Goal: Task Accomplishment & Management: Manage account settings

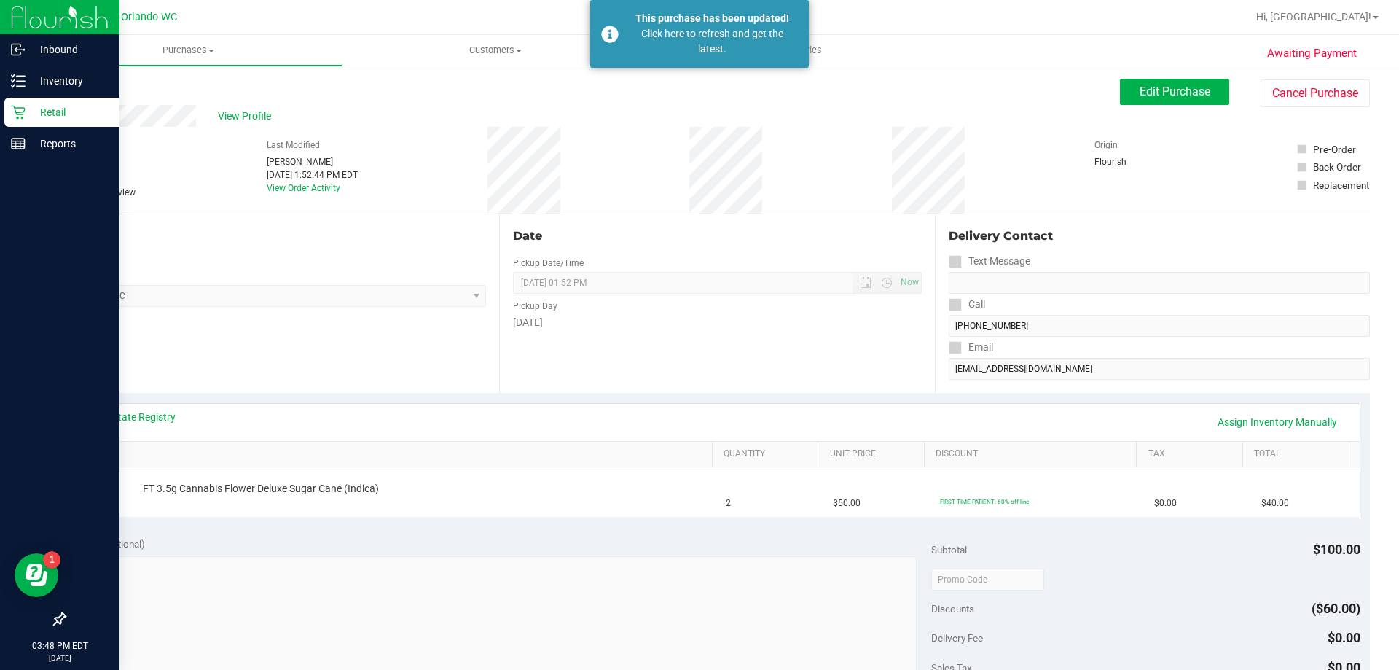
click at [14, 114] on icon at bounding box center [18, 112] width 15 height 15
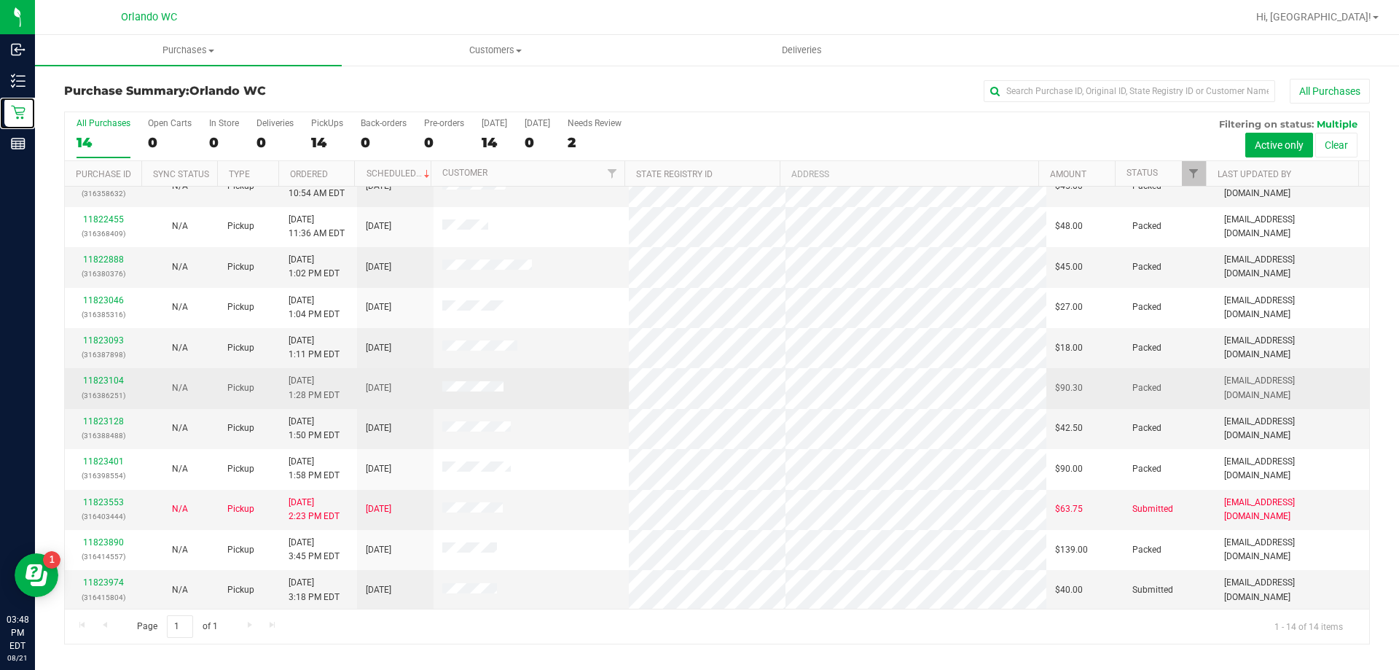
scroll to position [143, 0]
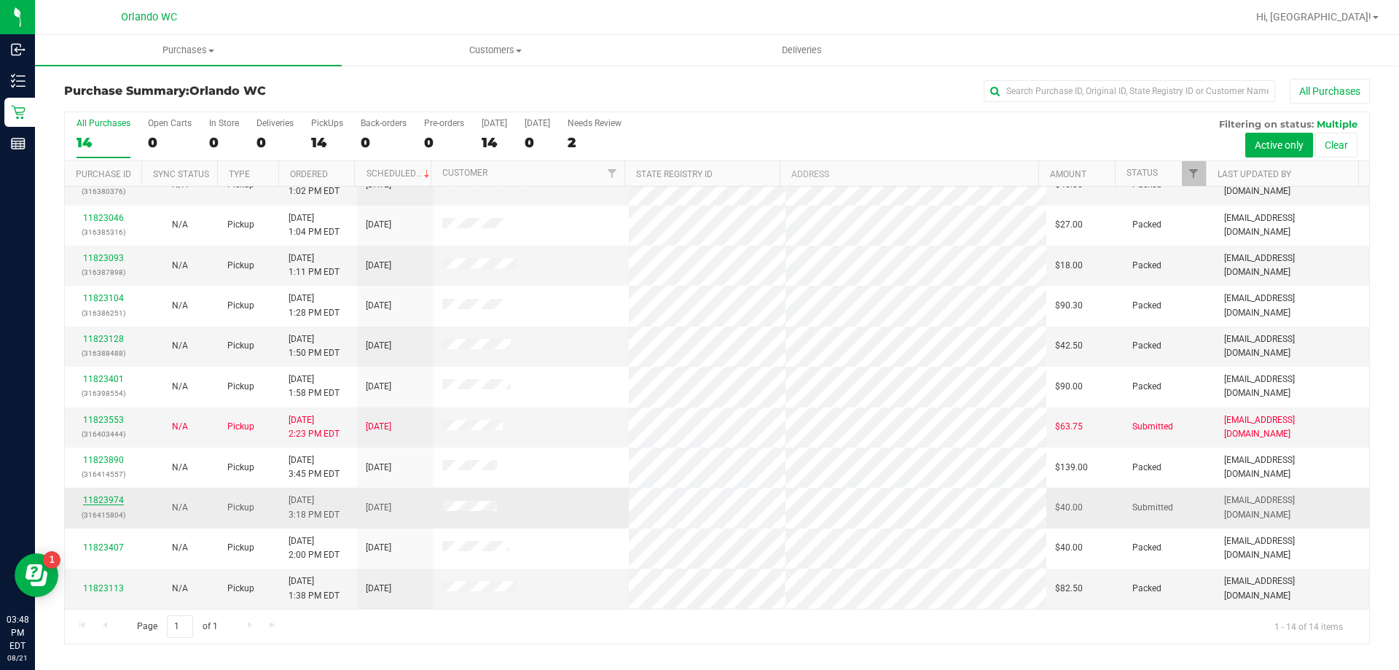
click at [99, 503] on link "11823974" at bounding box center [103, 500] width 41 height 10
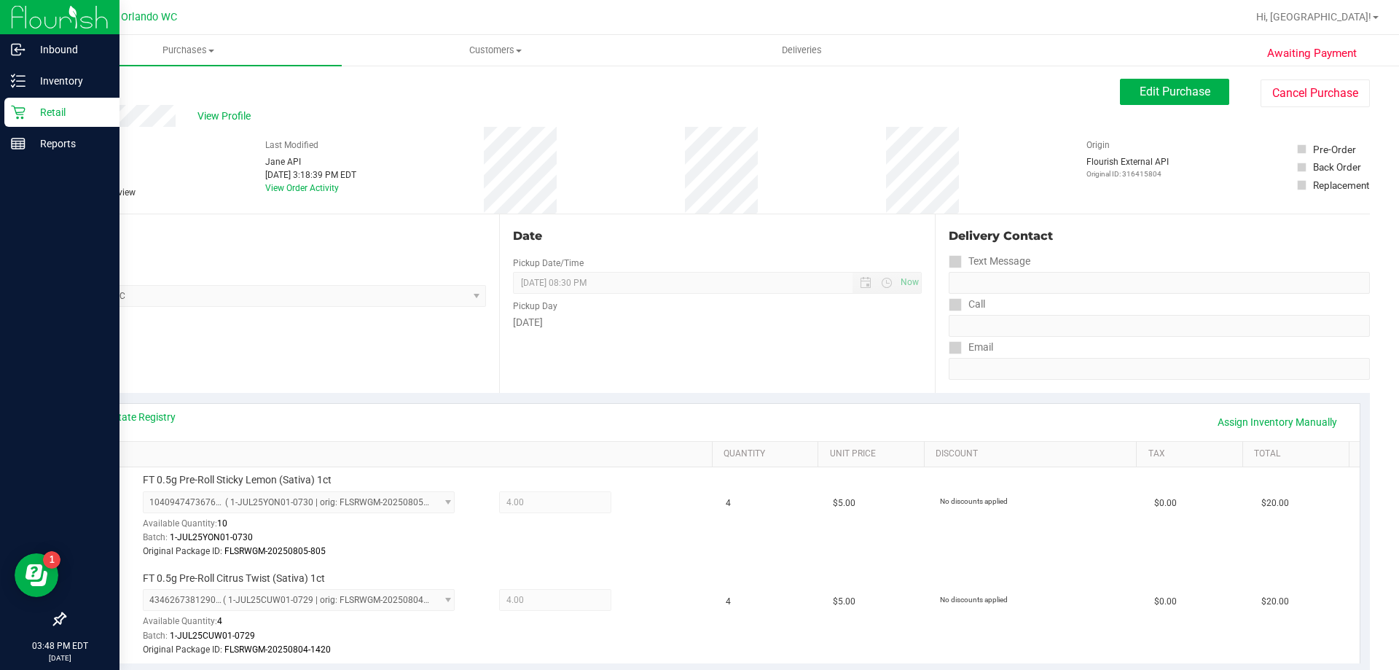
click at [4, 100] on link "Retail" at bounding box center [60, 113] width 120 height 31
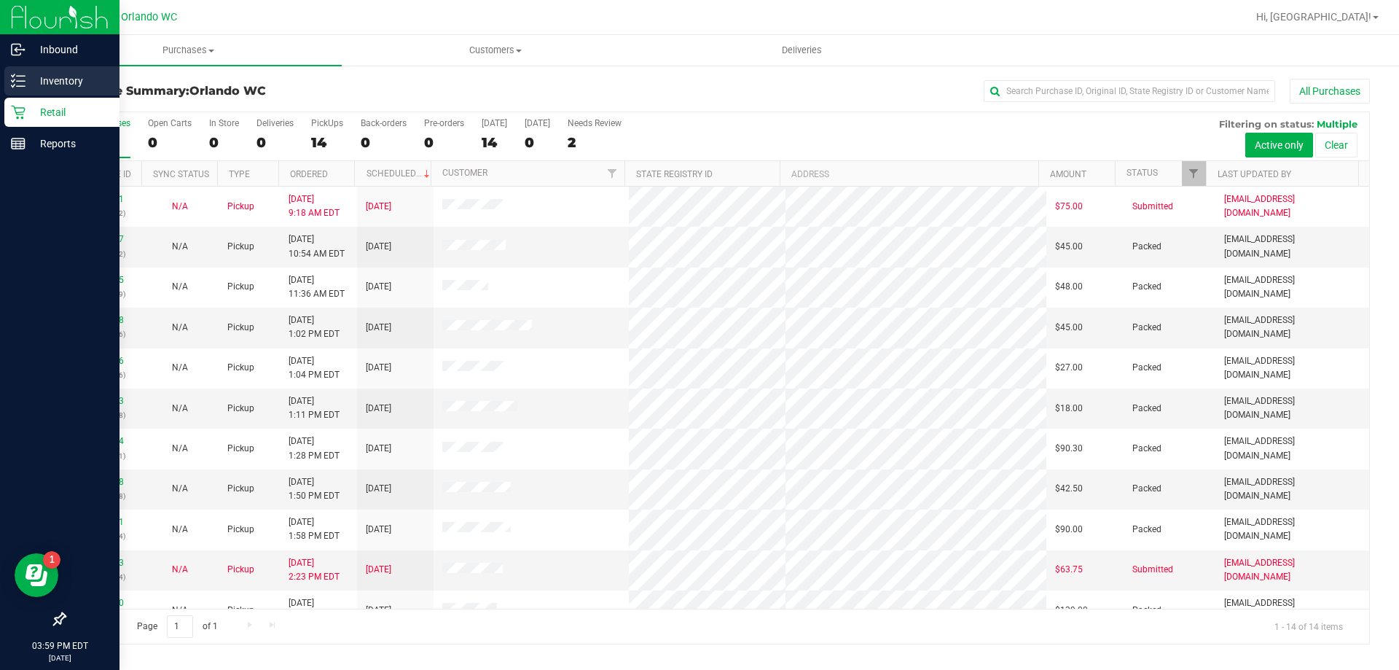
click at [26, 80] on p "Inventory" at bounding box center [69, 80] width 87 height 17
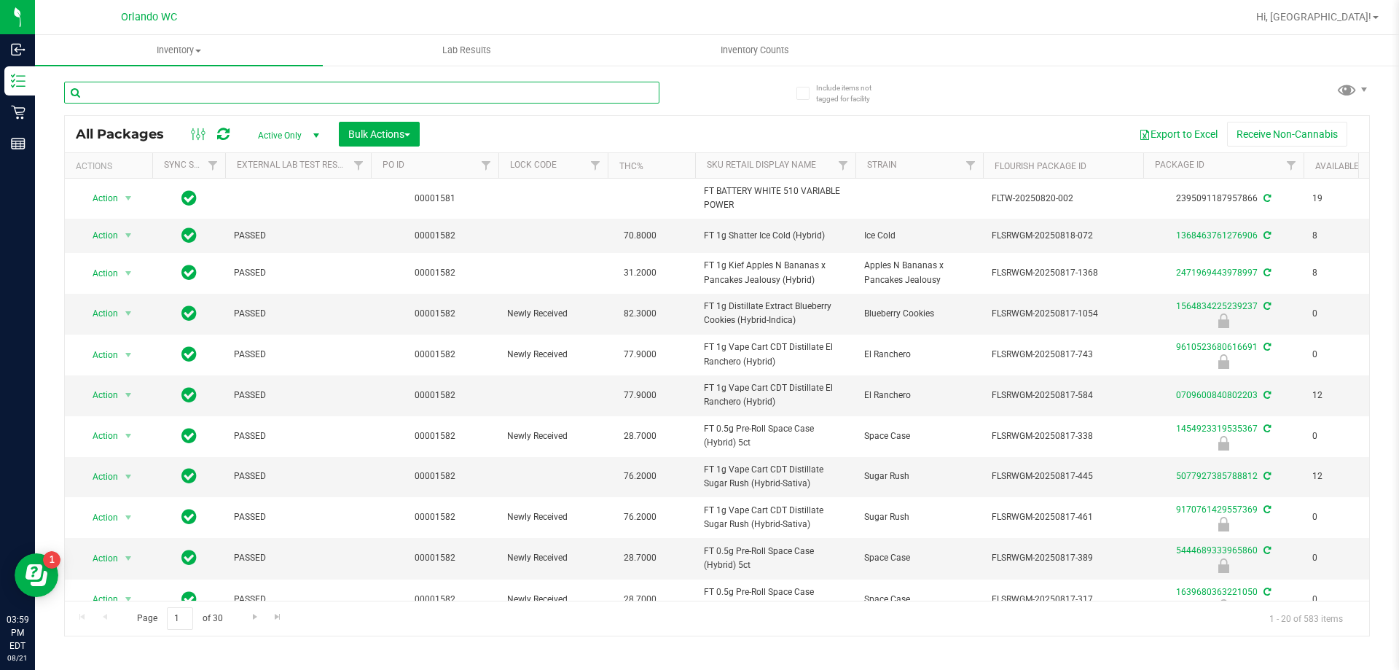
click at [303, 91] on input "text" at bounding box center [361, 93] width 595 height 22
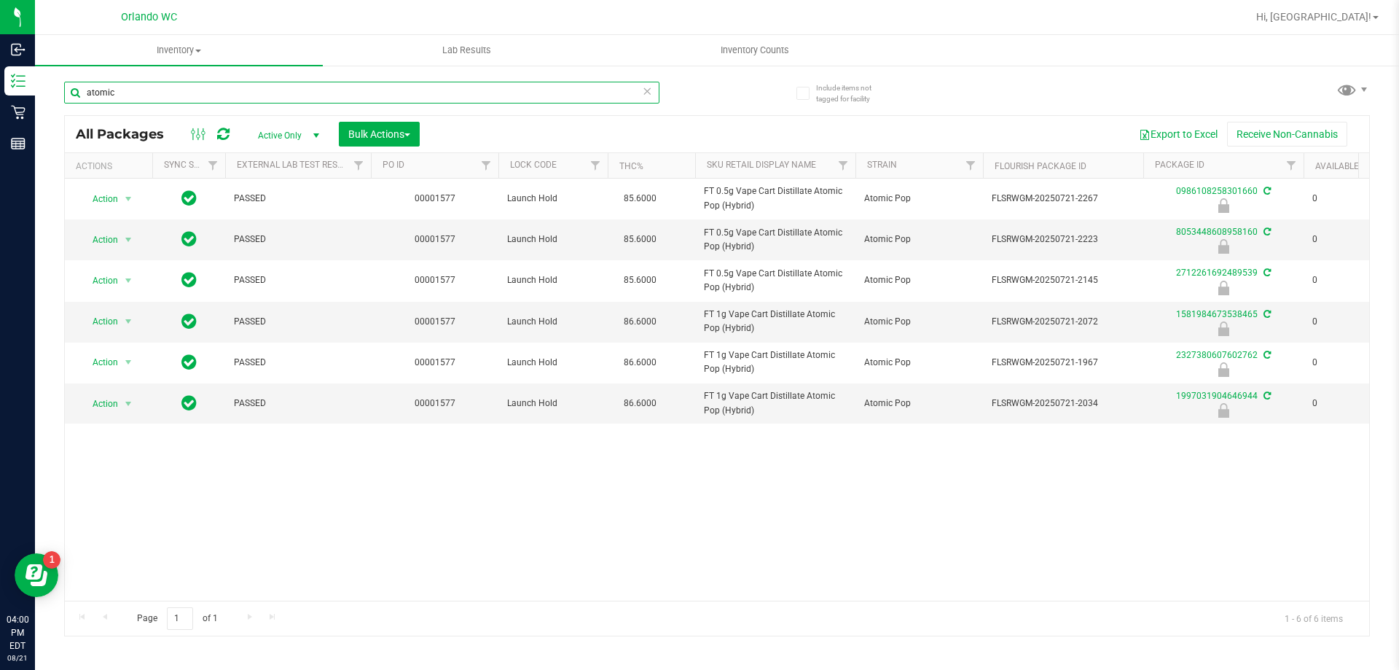
type input "atomic"
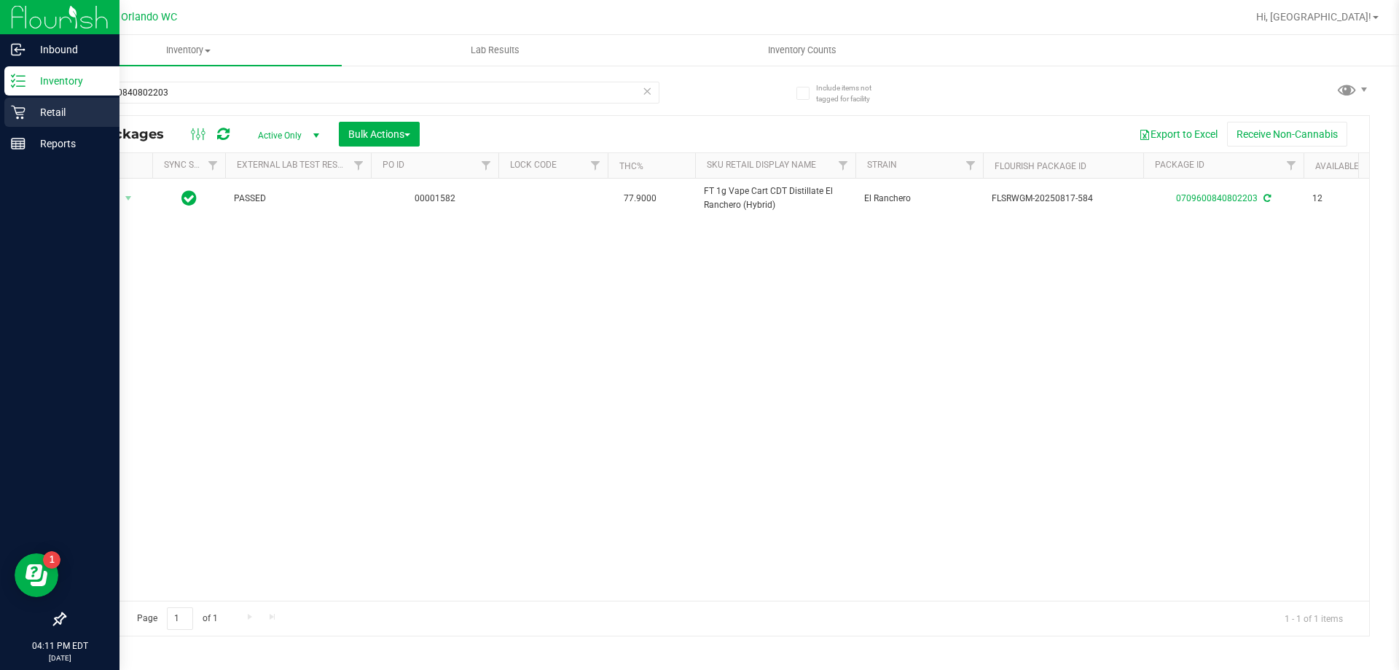
click at [18, 114] on icon at bounding box center [18, 113] width 14 height 14
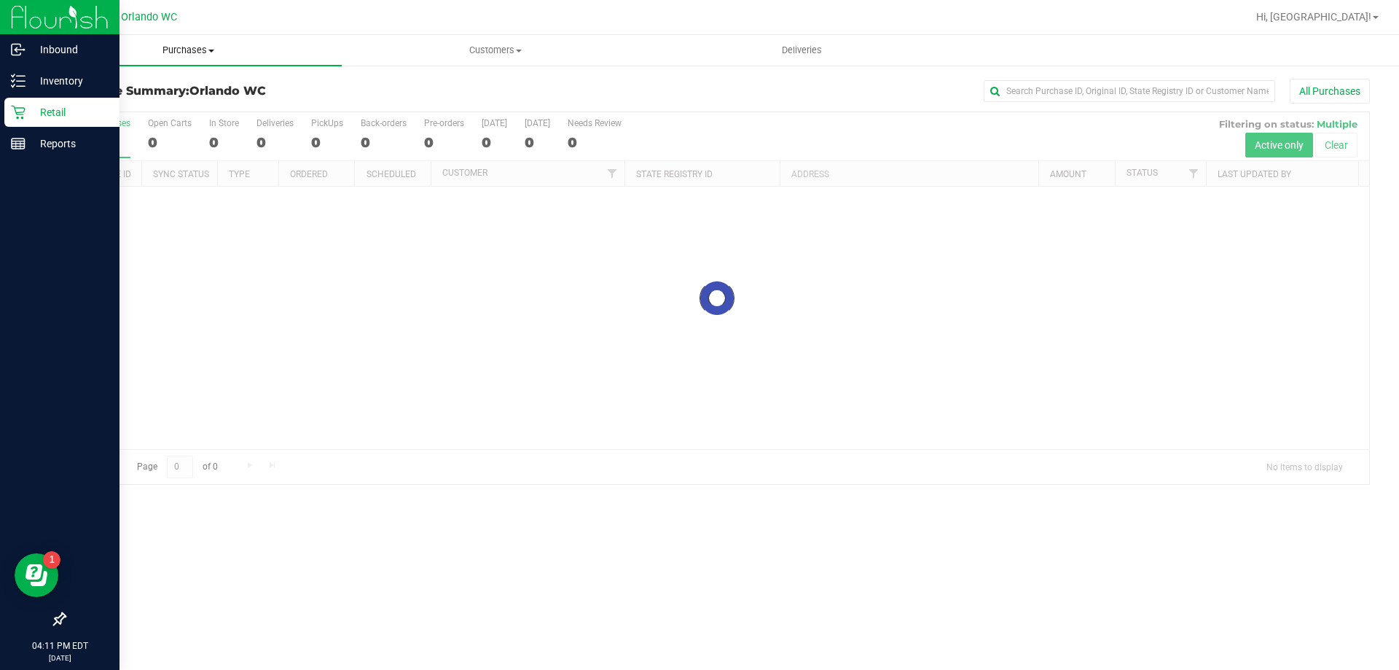
click at [187, 55] on span "Purchases" at bounding box center [188, 50] width 307 height 13
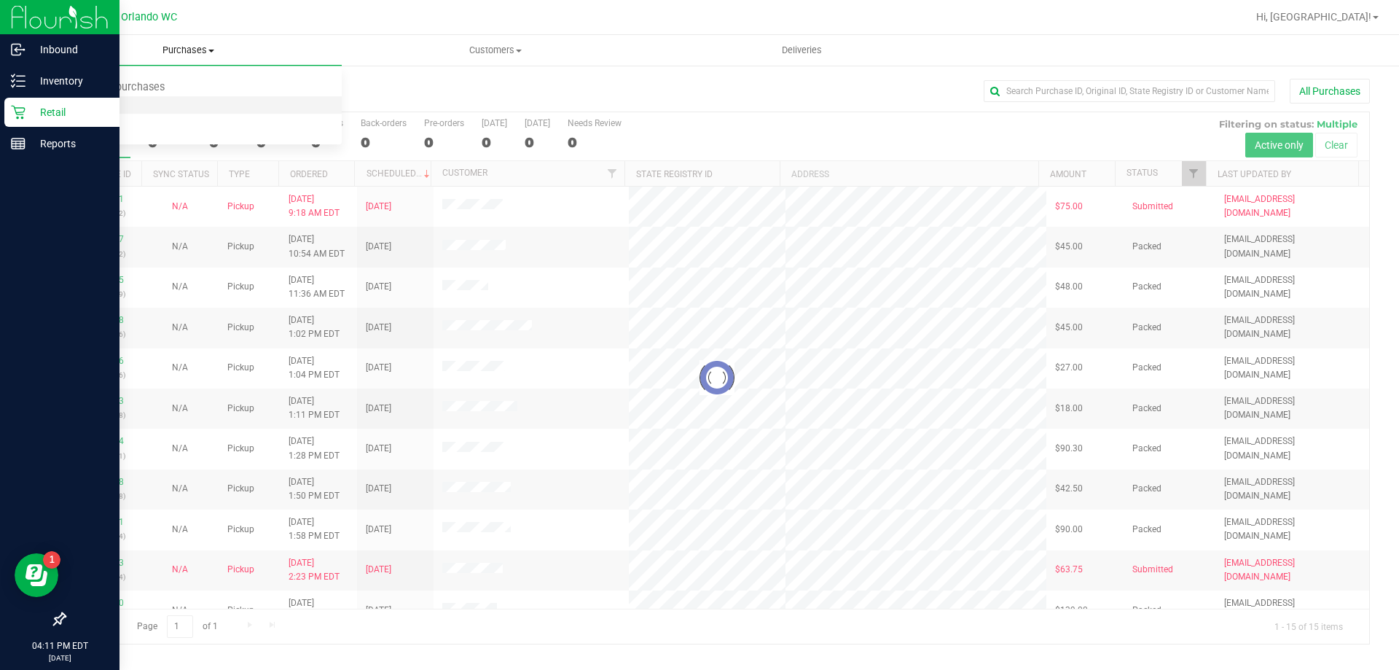
click at [145, 105] on li "Fulfillment" at bounding box center [188, 105] width 307 height 17
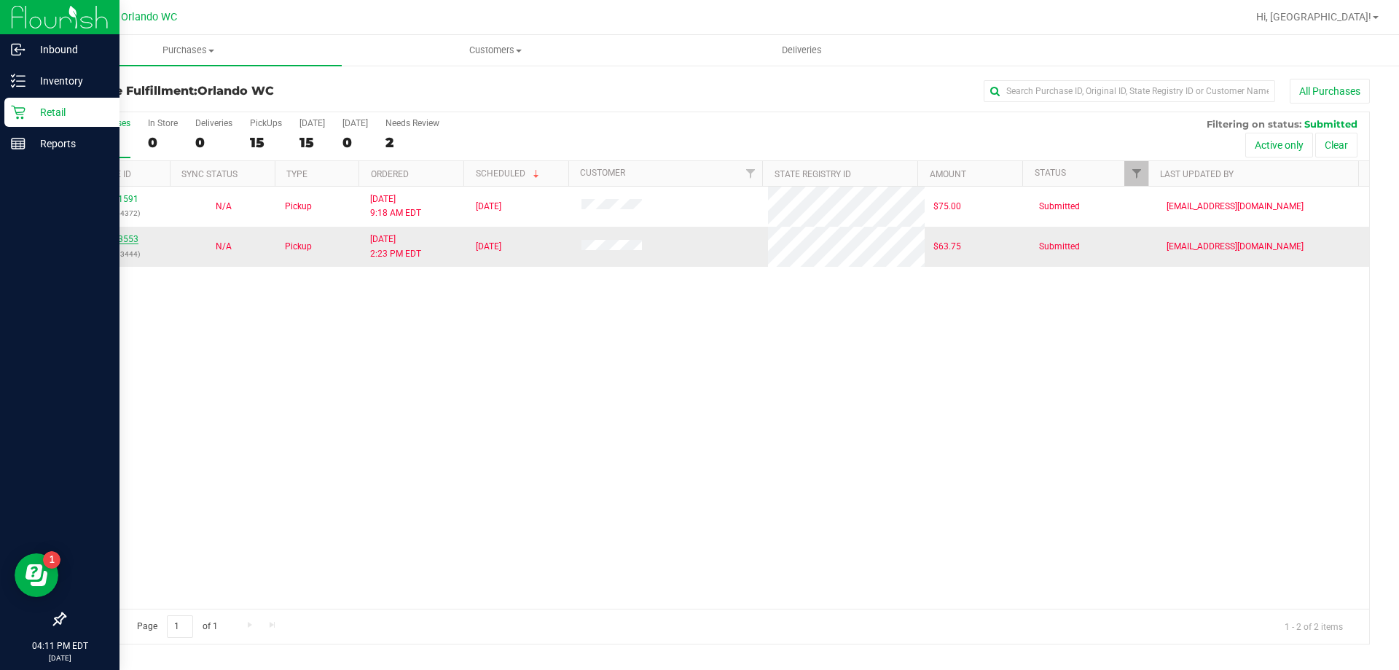
click at [130, 241] on link "11823553" at bounding box center [118, 239] width 41 height 10
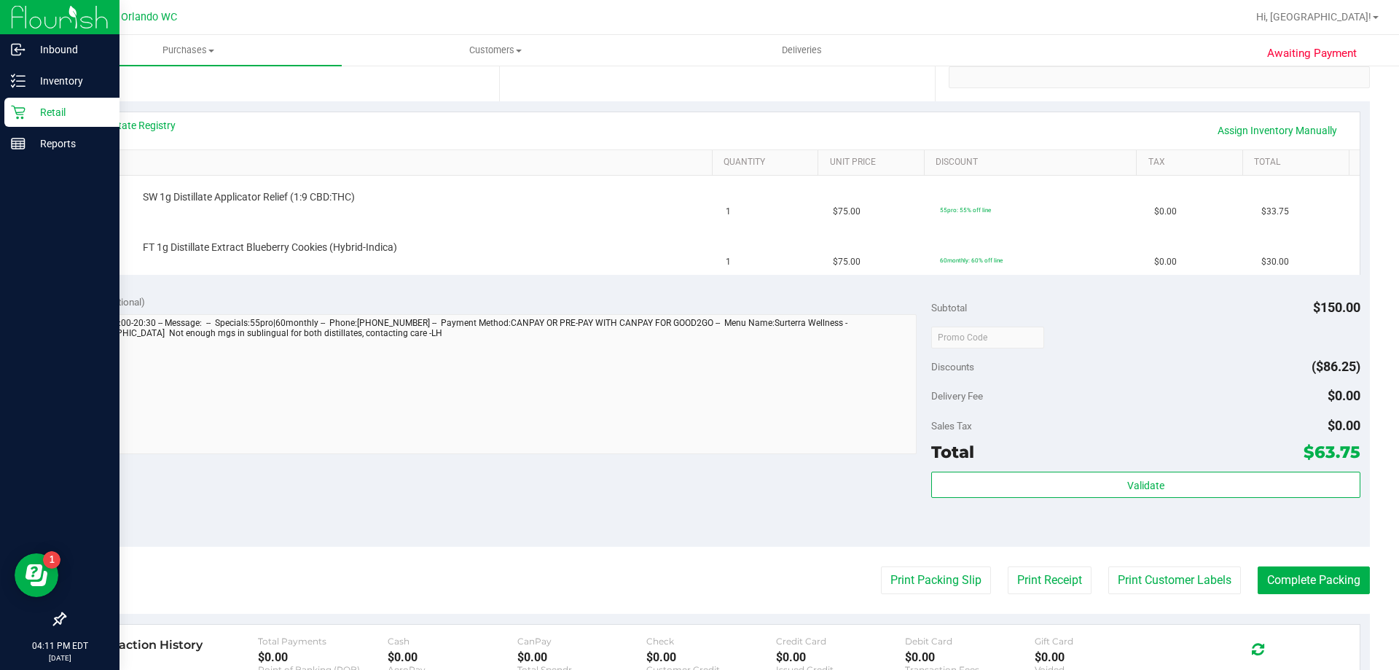
scroll to position [301, 0]
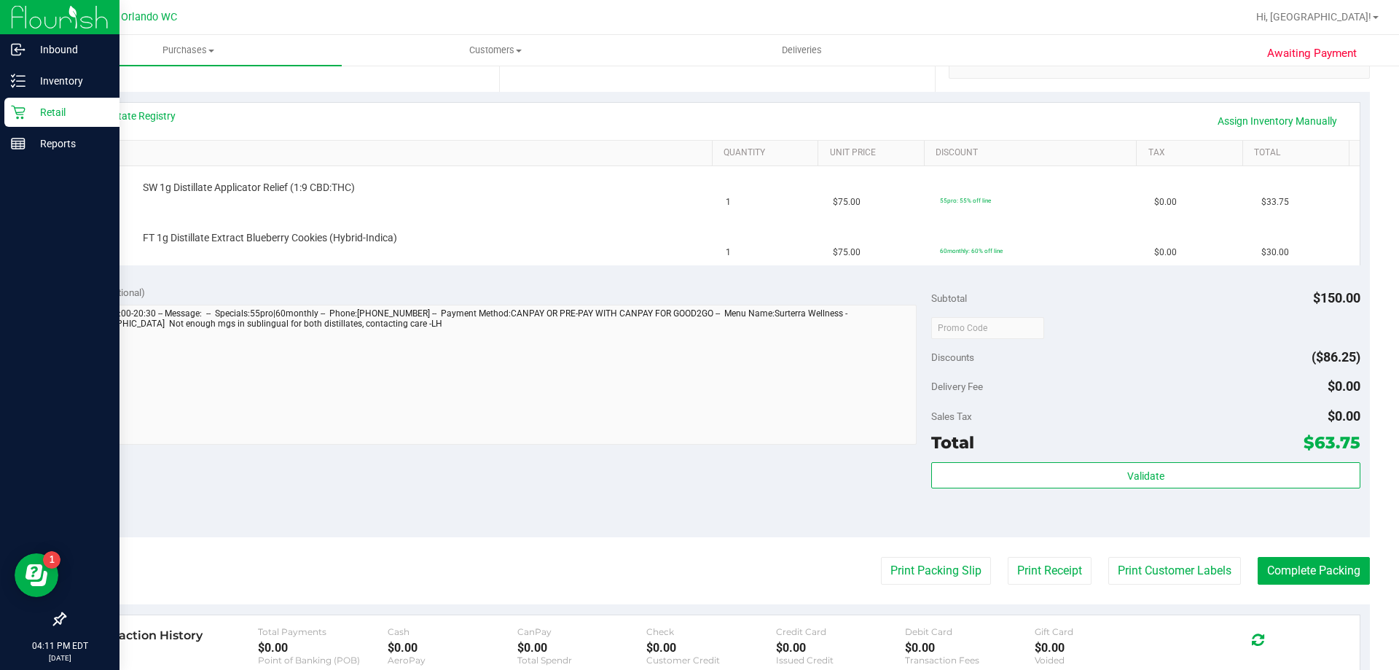
click at [142, 519] on div "Notes (optional) Subtotal $150.00 Discounts ($86.25) Delivery Fee $0.00 Sales T…" at bounding box center [717, 406] width 1306 height 262
click at [1261, 251] on span "$30.00" at bounding box center [1275, 253] width 28 height 14
click at [1273, 394] on div "Delivery Fee $0.00" at bounding box center [1145, 386] width 429 height 26
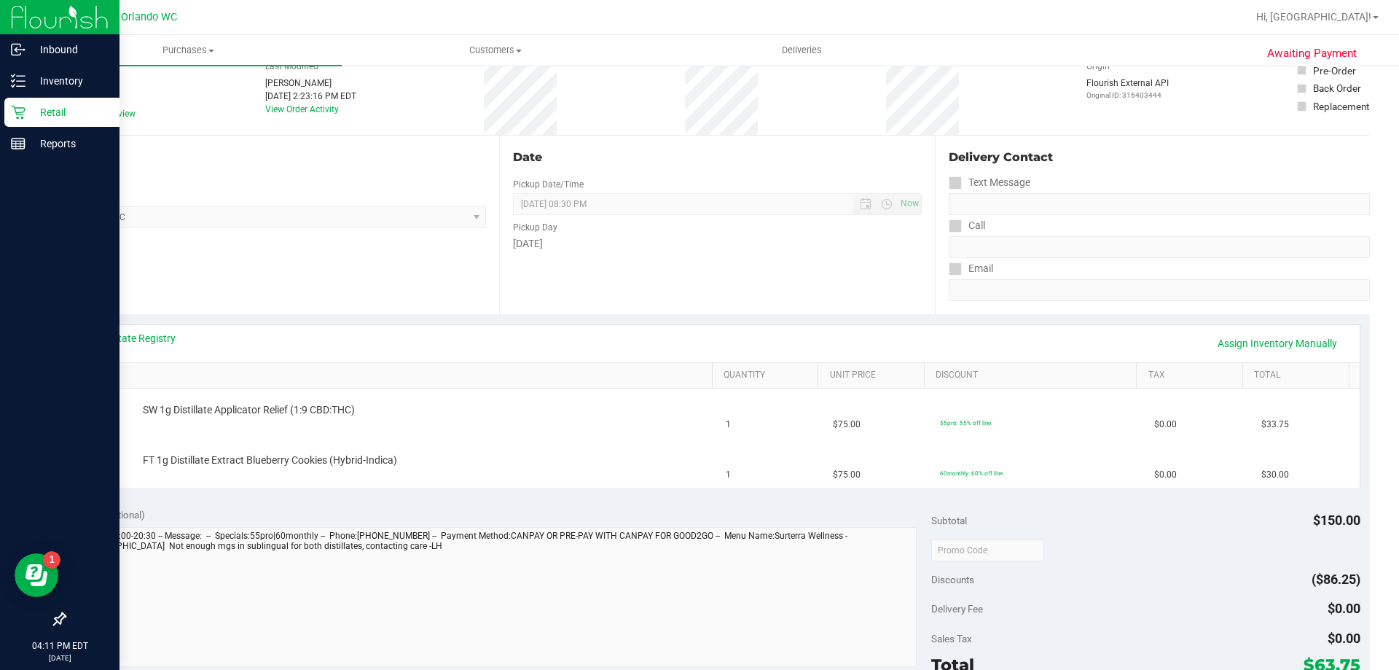
scroll to position [0, 0]
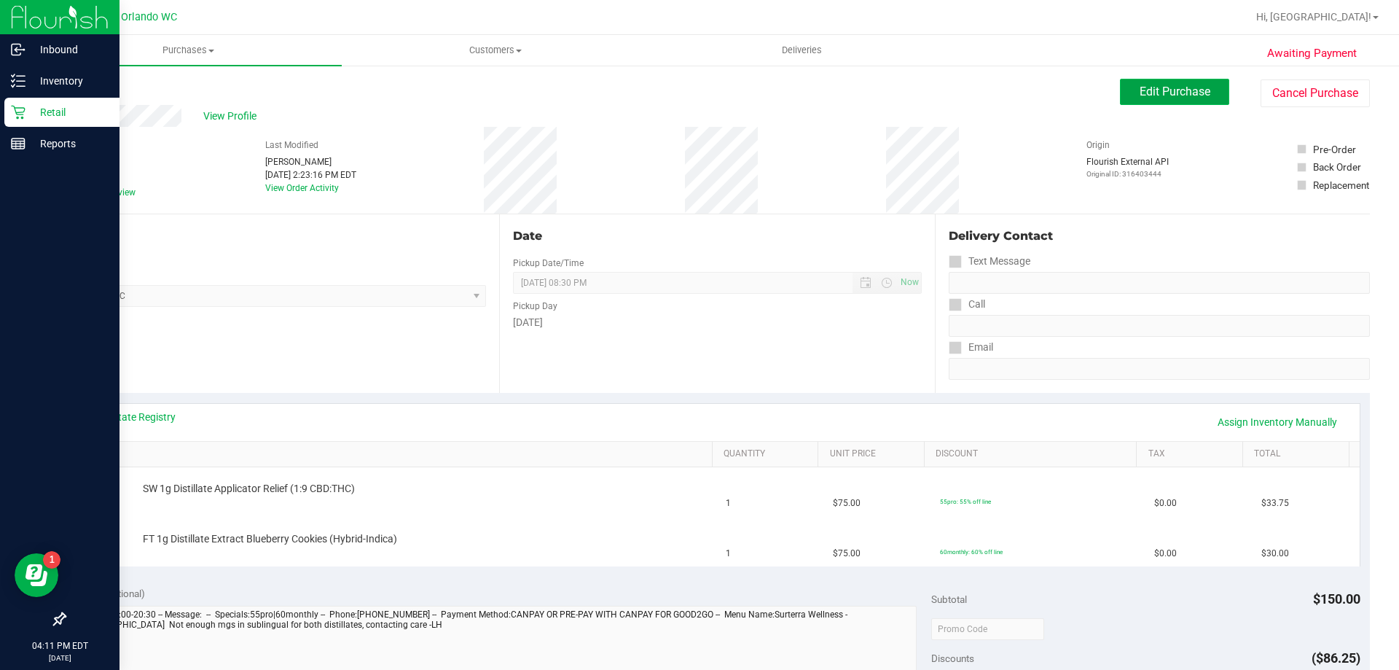
click at [1186, 89] on span "Edit Purchase" at bounding box center [1175, 92] width 71 height 14
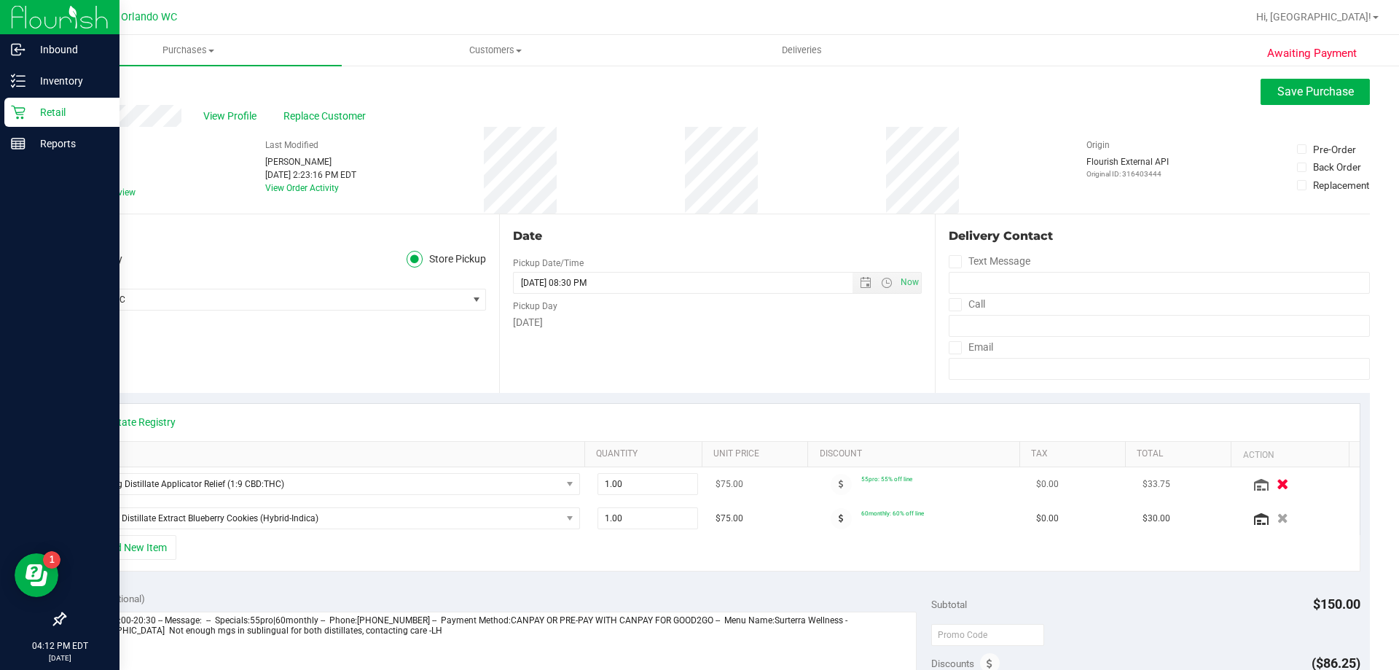
click at [1277, 482] on icon "button" at bounding box center [1283, 484] width 12 height 11
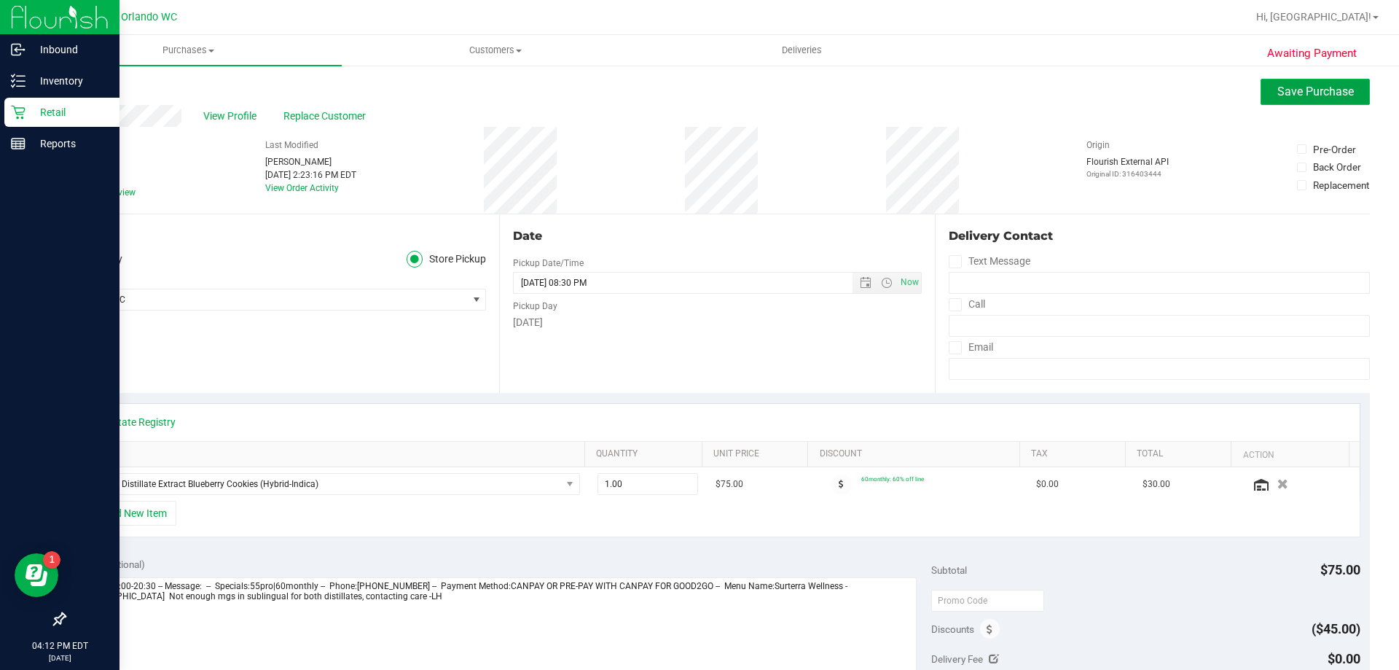
click at [1296, 90] on span "Save Purchase" at bounding box center [1315, 92] width 77 height 14
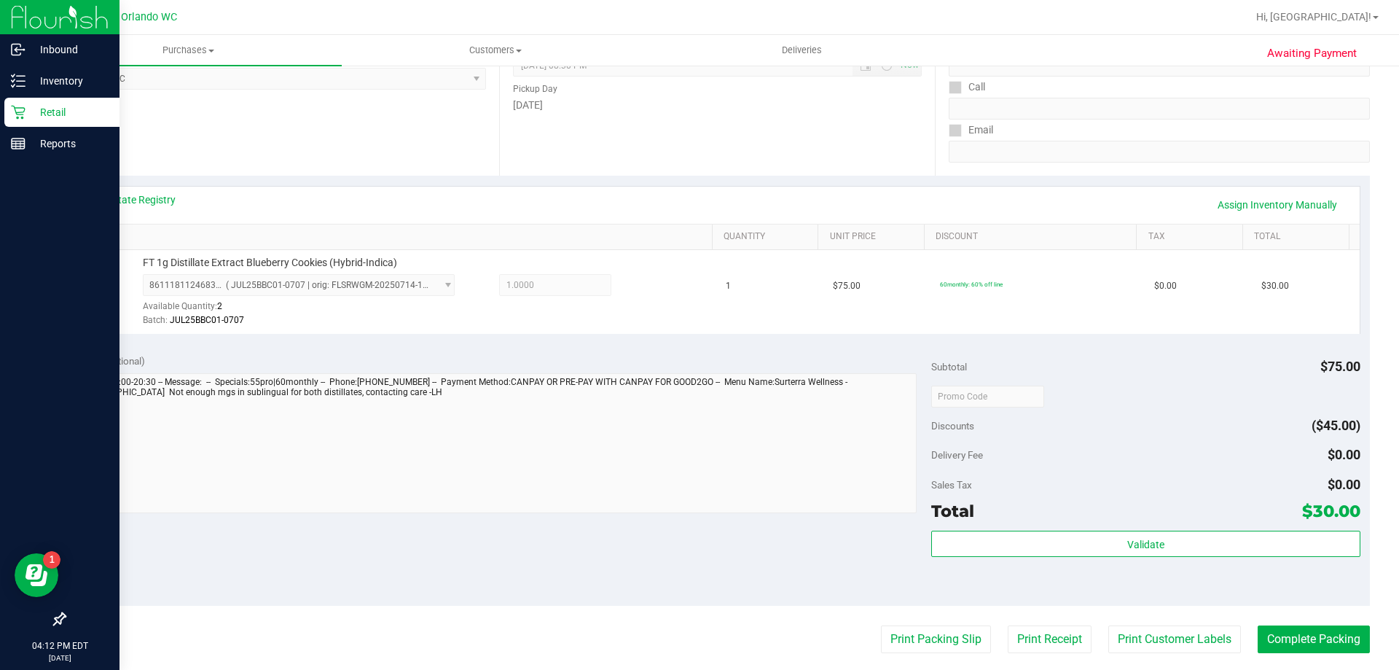
scroll to position [364, 0]
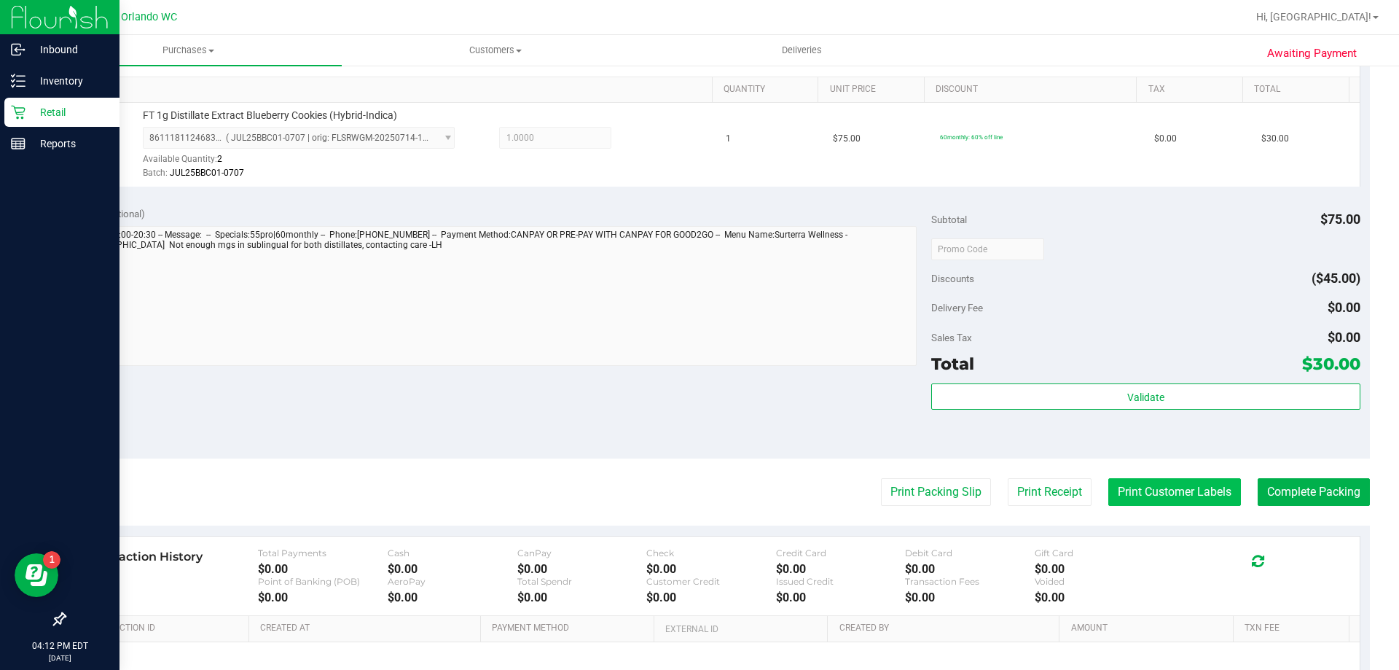
click at [1135, 492] on button "Print Customer Labels" at bounding box center [1174, 492] width 133 height 28
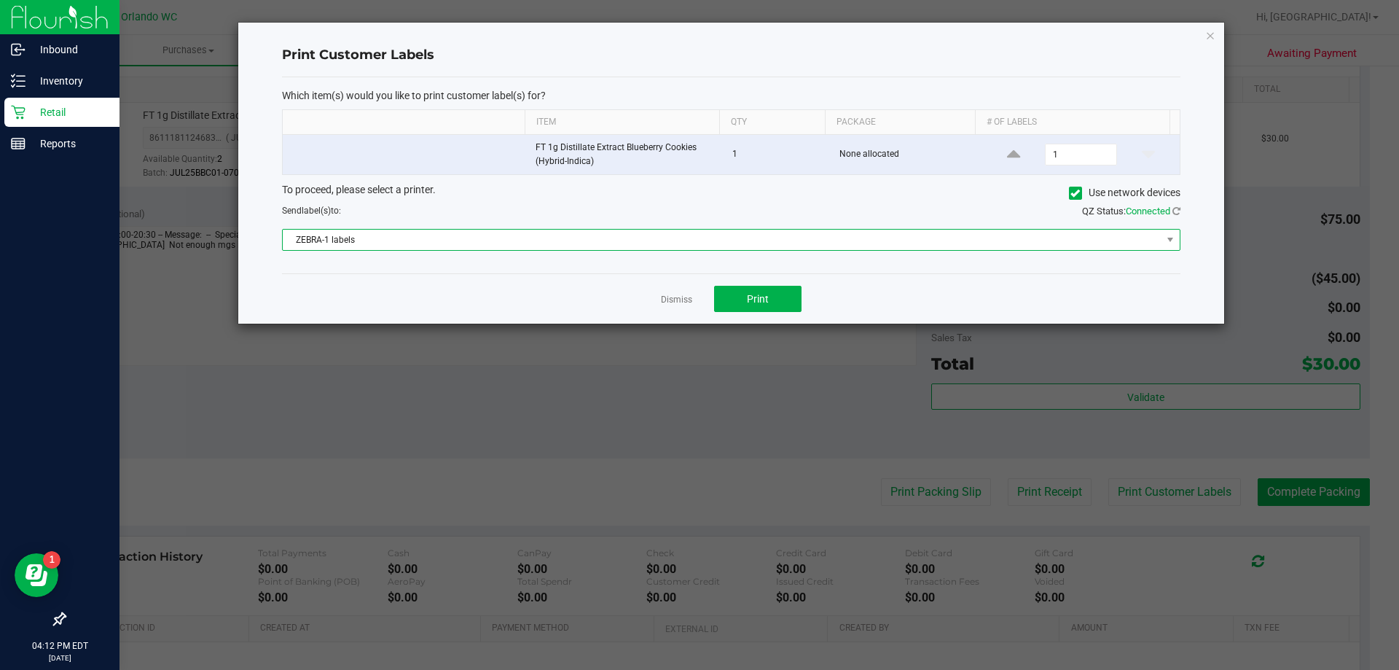
click at [789, 243] on span "ZEBRA-1 labels" at bounding box center [722, 240] width 879 height 20
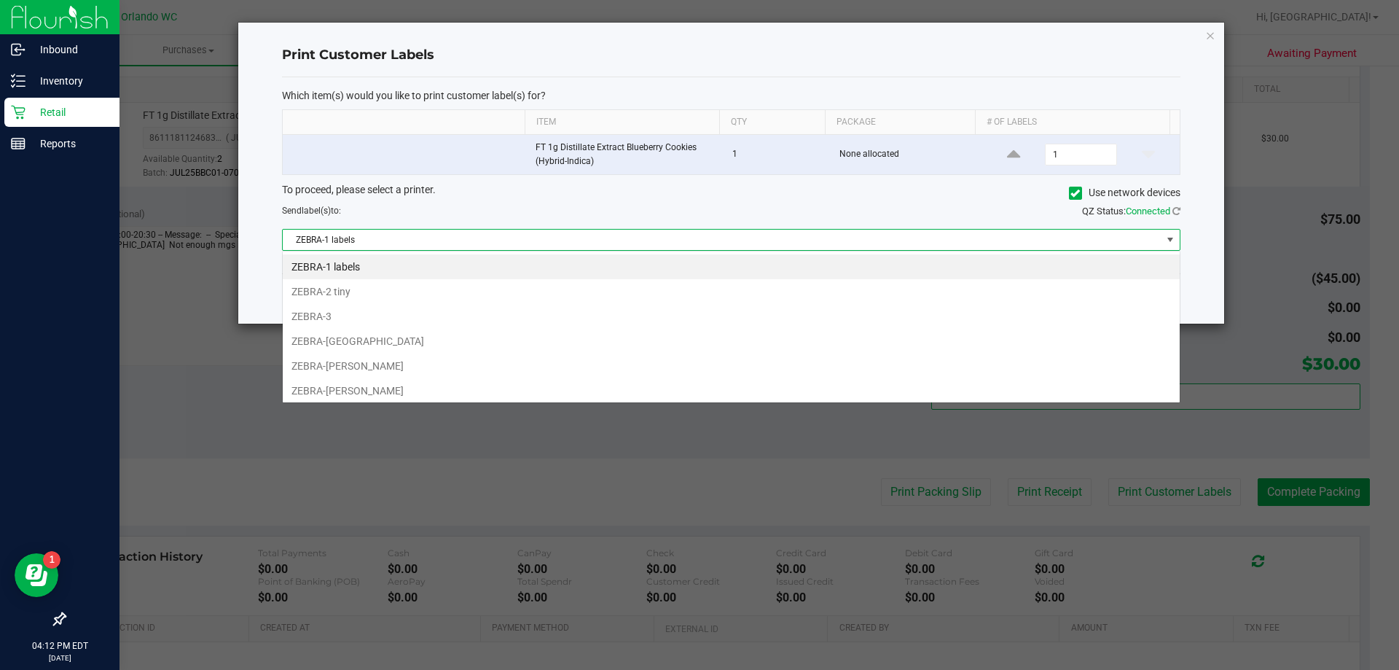
scroll to position [22, 898]
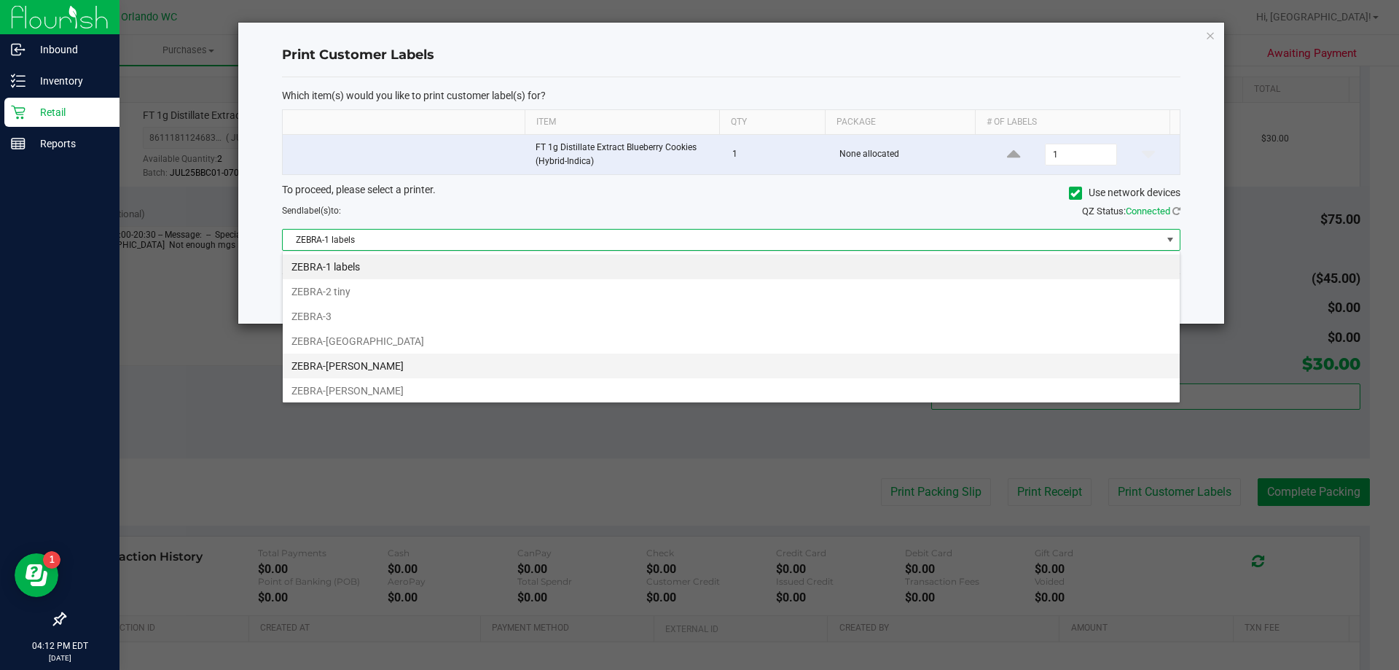
click at [429, 362] on li "ZEBRA-RODNEY-ATKINS" at bounding box center [731, 365] width 897 height 25
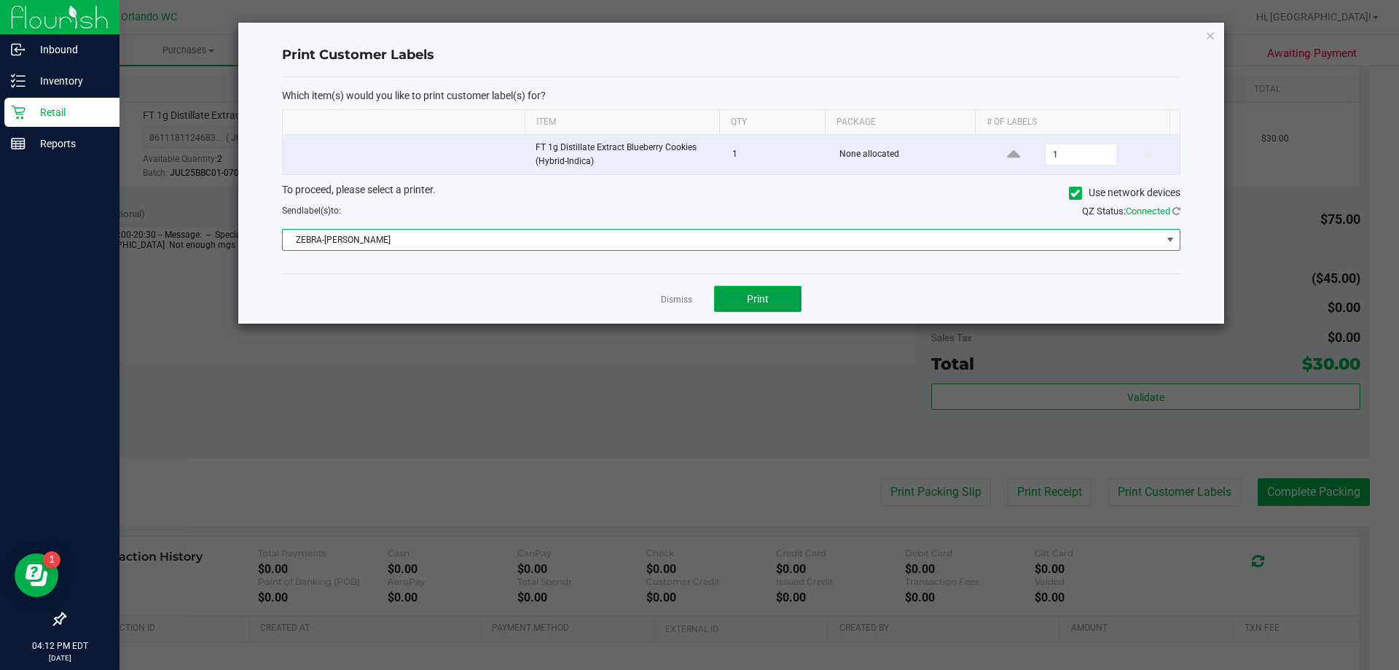
click at [730, 294] on button "Print" at bounding box center [757, 299] width 87 height 26
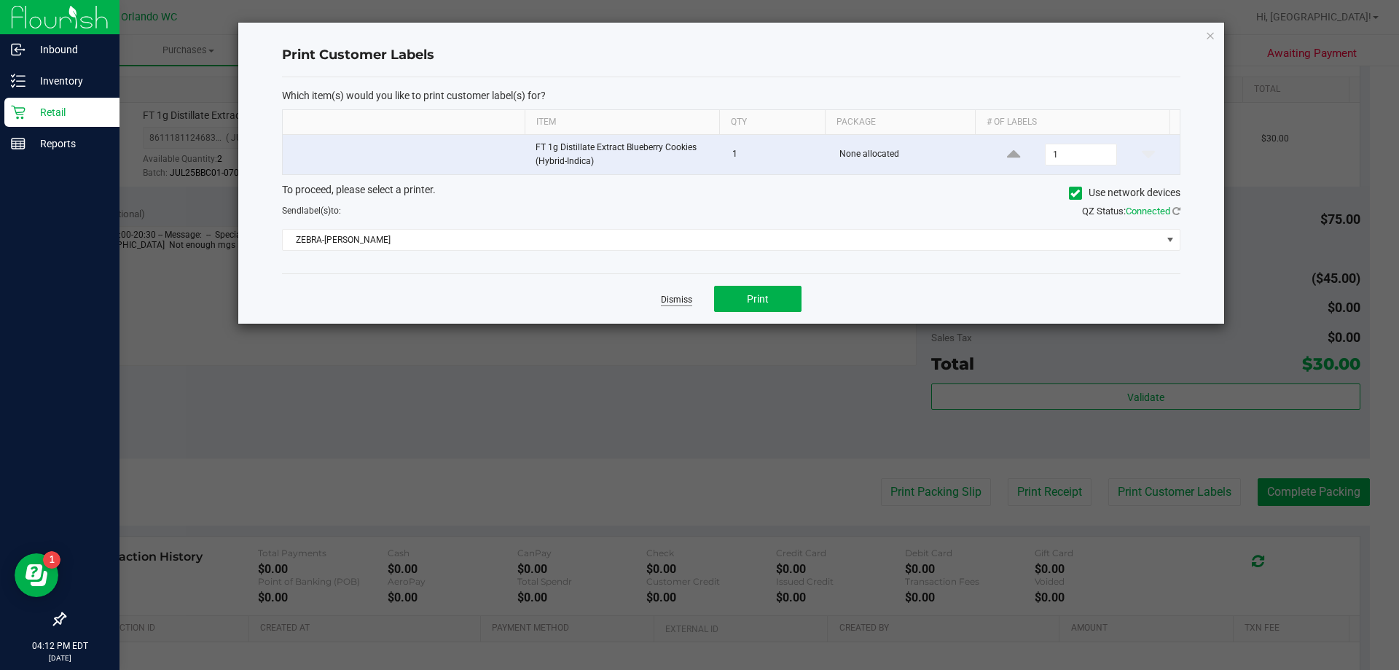
click at [674, 294] on link "Dismiss" at bounding box center [676, 300] width 31 height 12
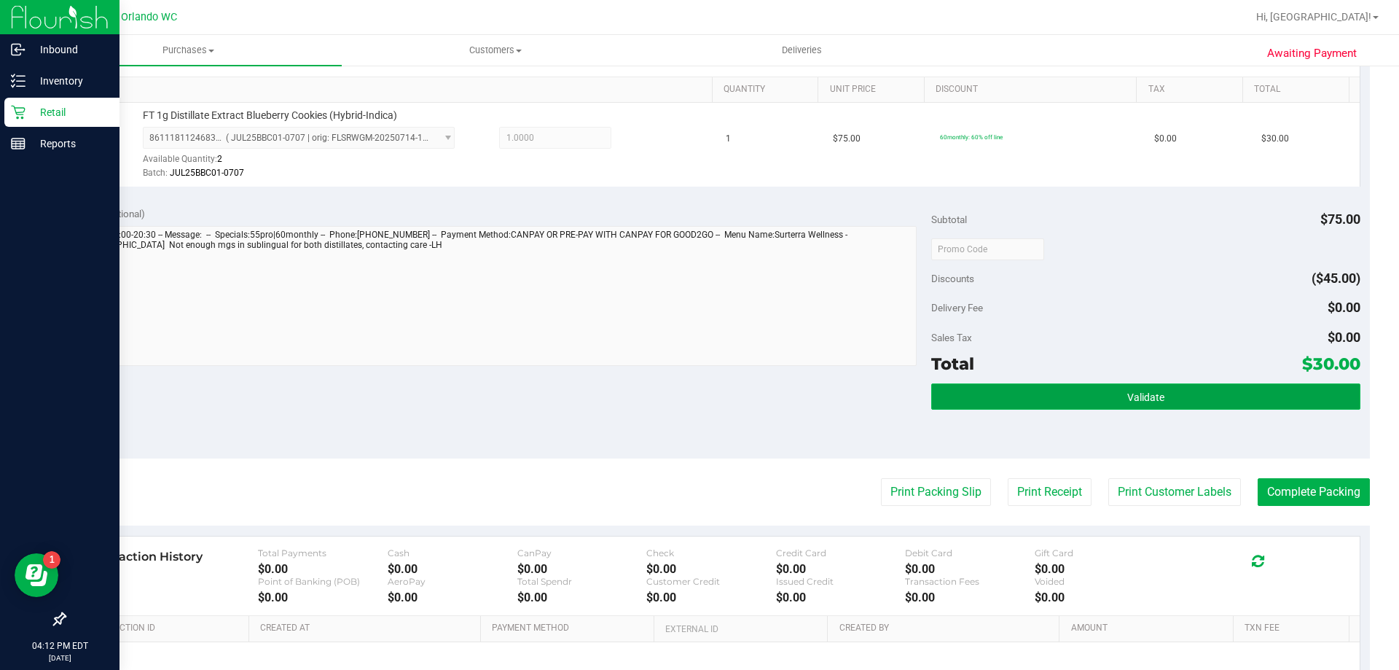
click at [1165, 407] on button "Validate" at bounding box center [1145, 396] width 429 height 26
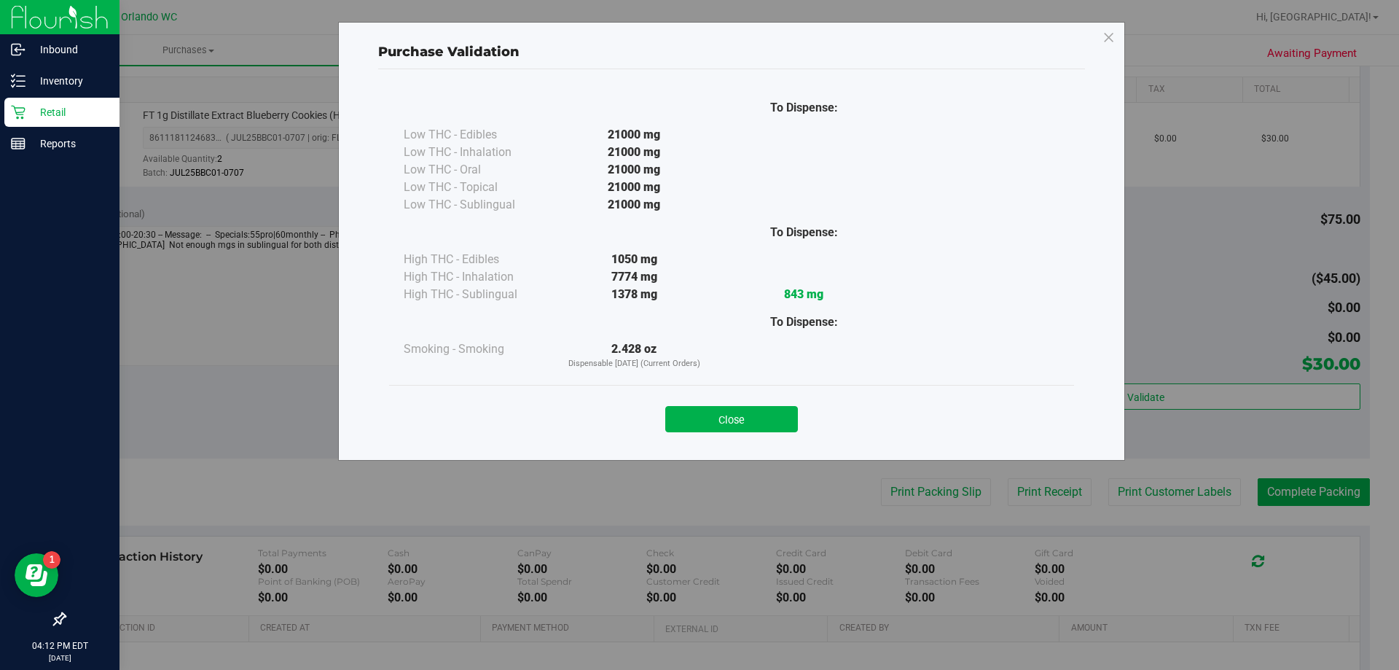
click at [767, 421] on button "Close" at bounding box center [731, 419] width 133 height 26
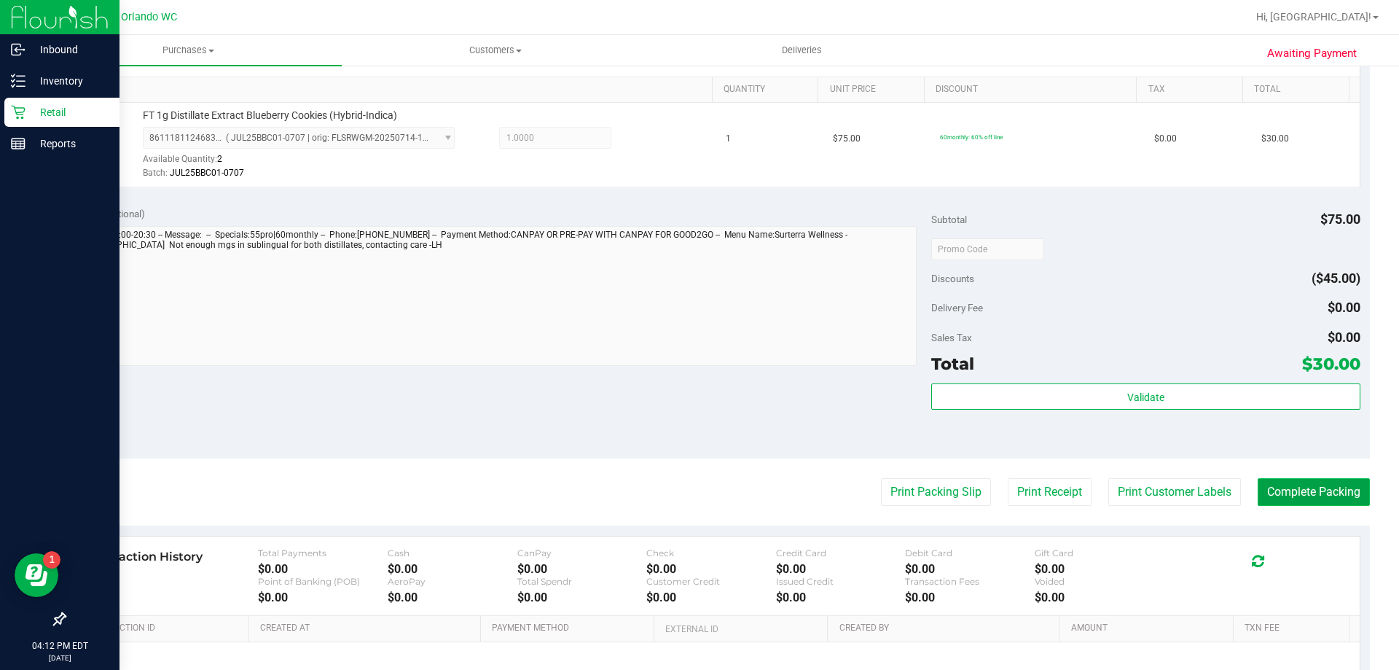
click at [1314, 488] on button "Complete Packing" at bounding box center [1314, 492] width 112 height 28
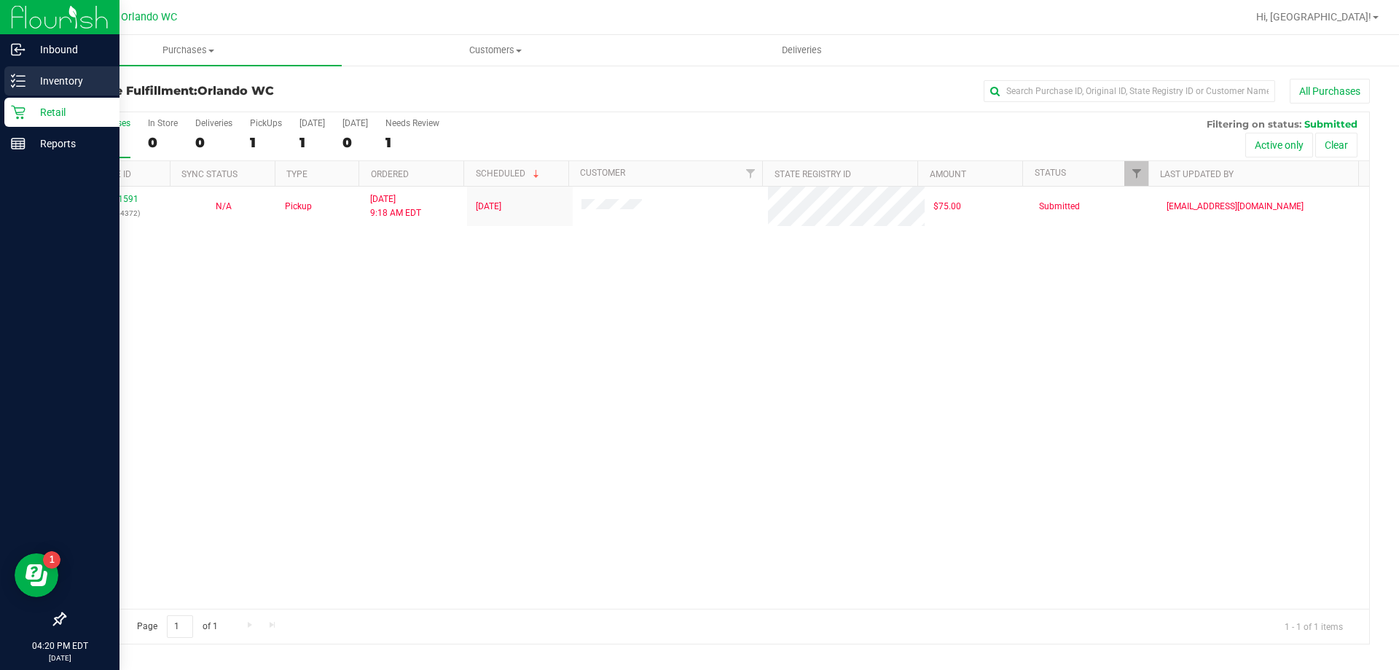
click at [12, 78] on icon at bounding box center [18, 81] width 15 height 15
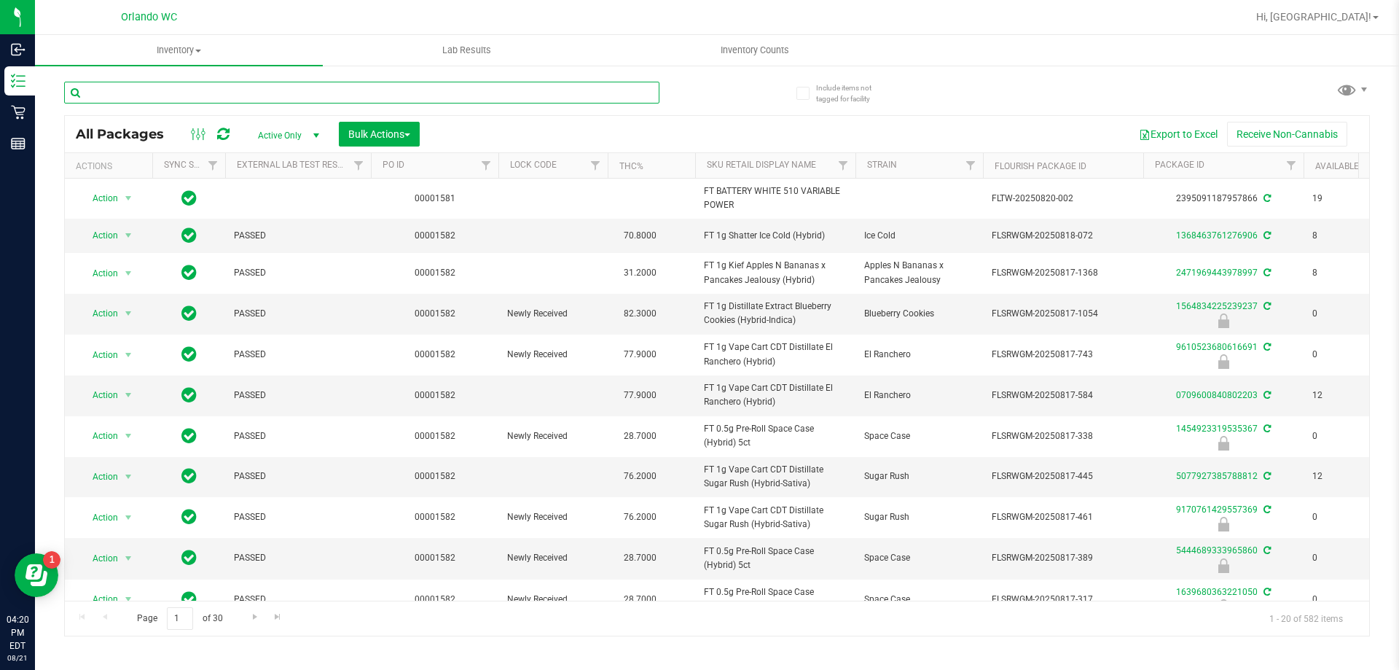
click at [285, 95] on input "text" at bounding box center [361, 93] width 595 height 22
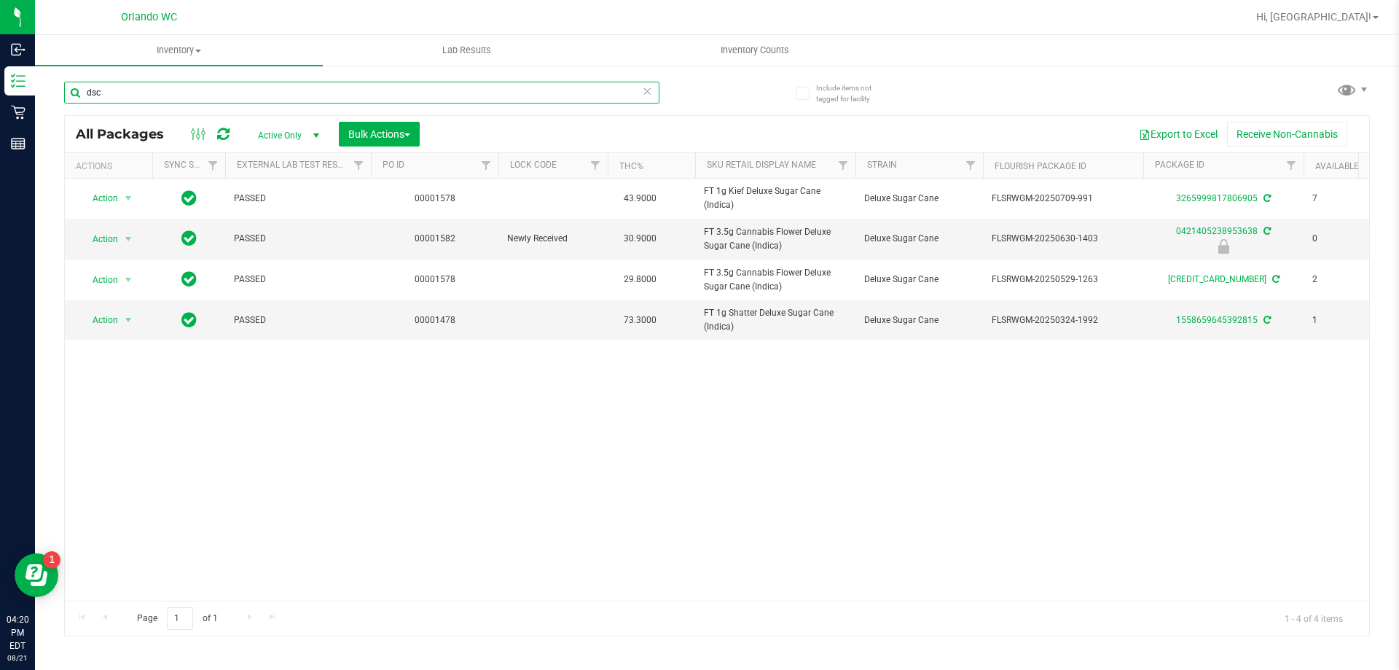
type input "dsc"
click at [630, 492] on div "Action Action Create package Edit attributes Global inventory Locate package Lo…" at bounding box center [717, 390] width 1304 height 422
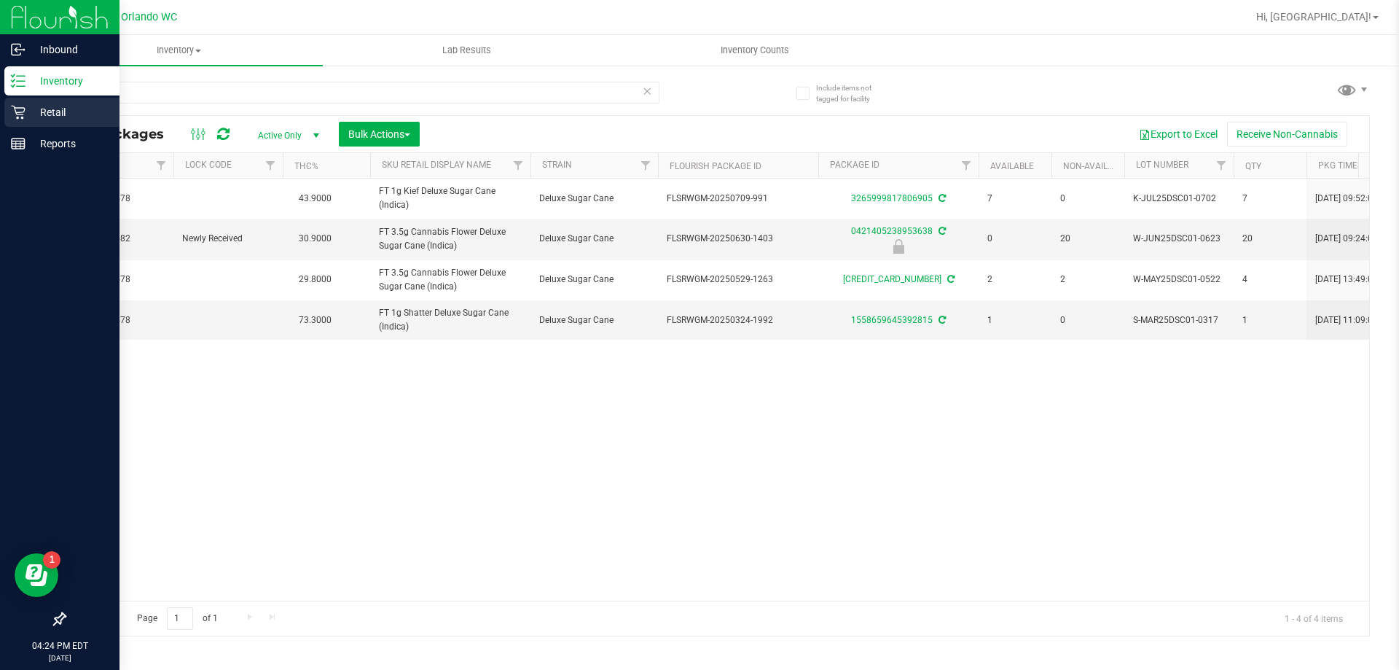
scroll to position [0, 326]
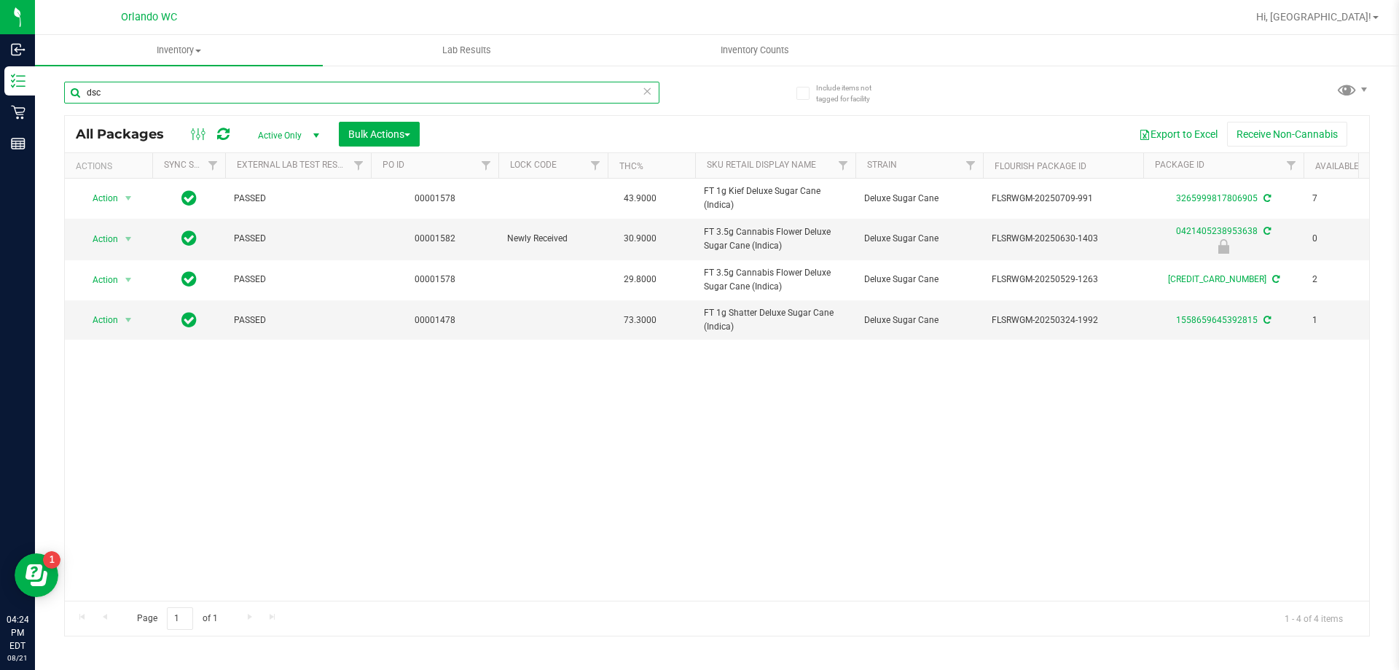
click at [311, 95] on input "dsc" at bounding box center [361, 93] width 595 height 22
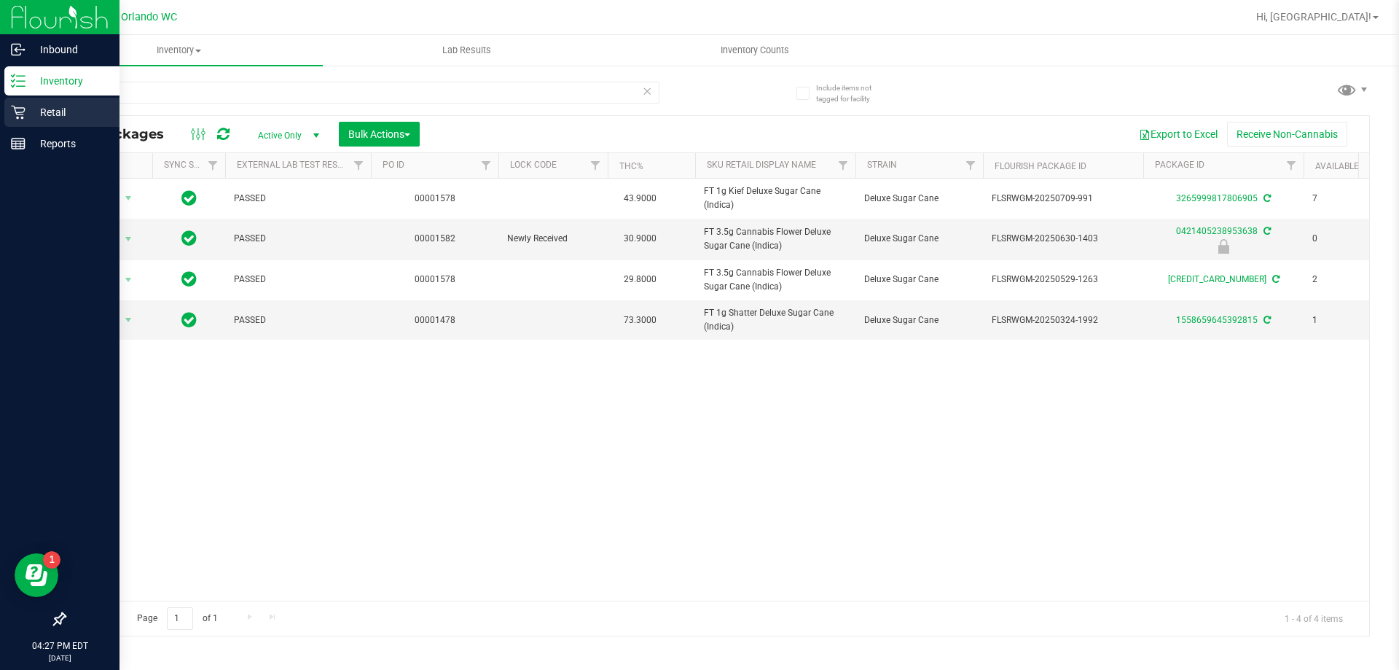
click at [56, 111] on p "Retail" at bounding box center [69, 111] width 87 height 17
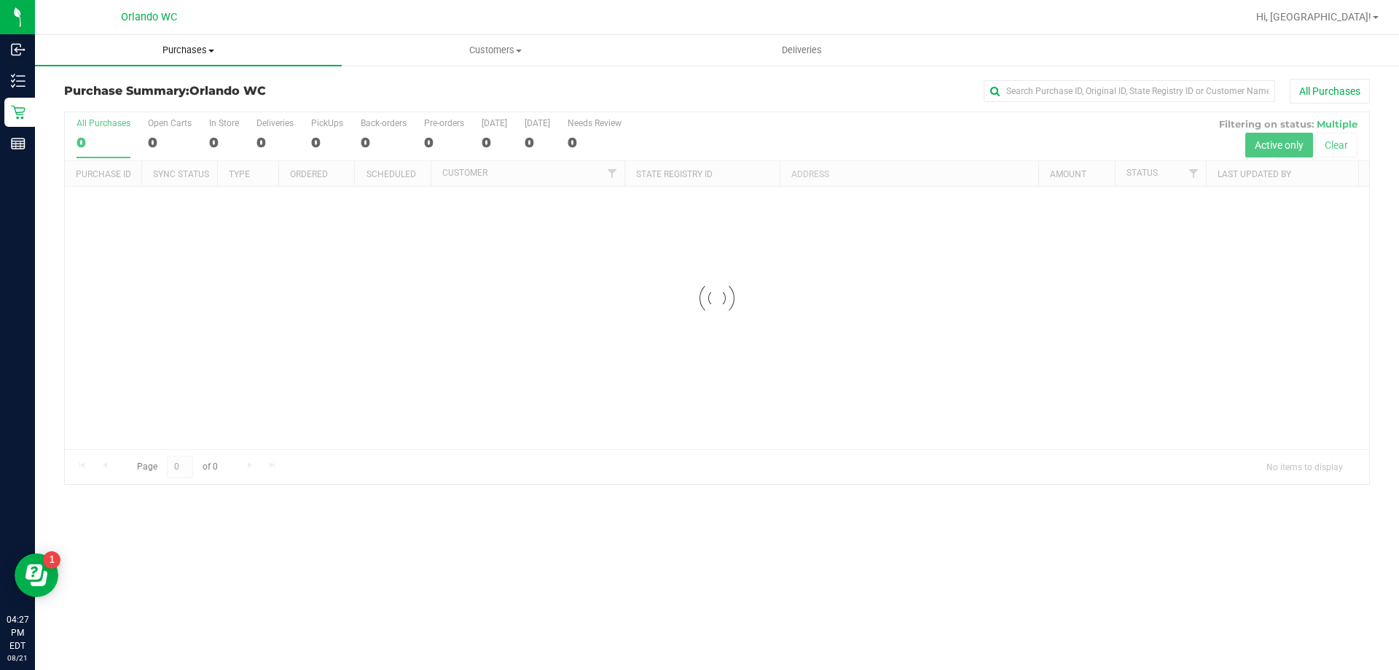
click at [168, 51] on span "Purchases" at bounding box center [188, 50] width 307 height 13
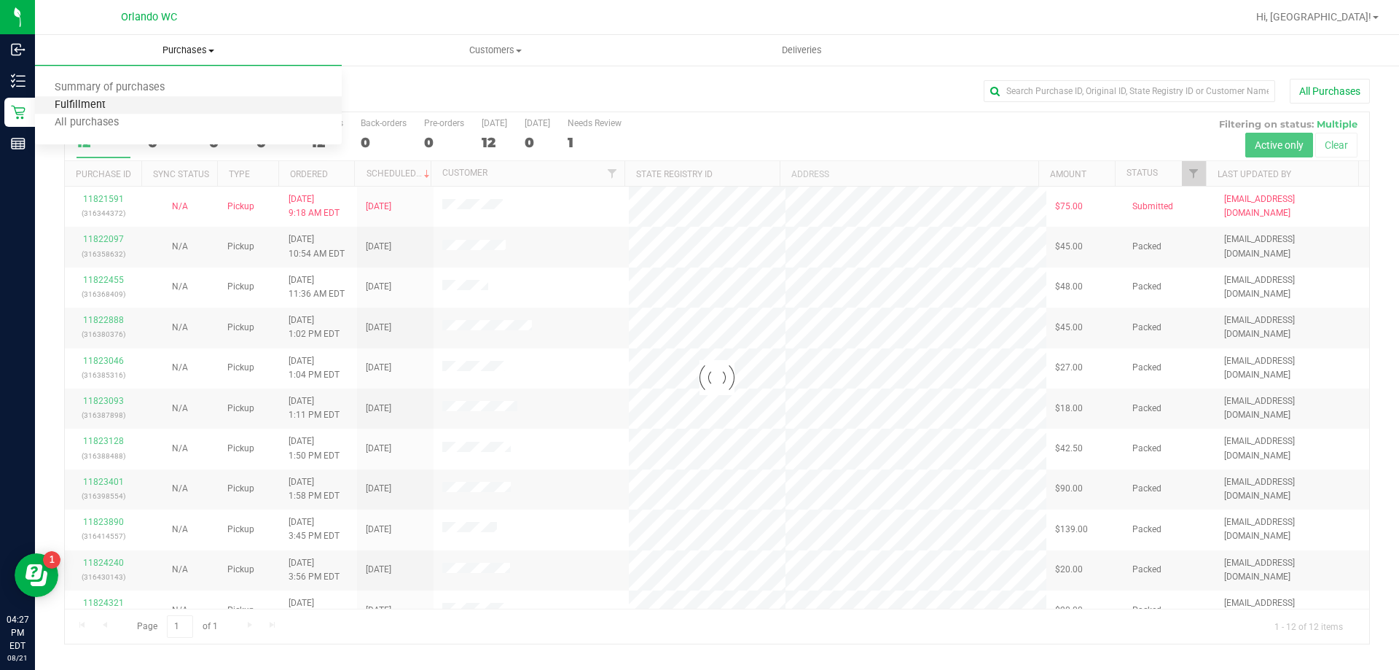
click at [101, 109] on span "Fulfillment" at bounding box center [80, 105] width 90 height 12
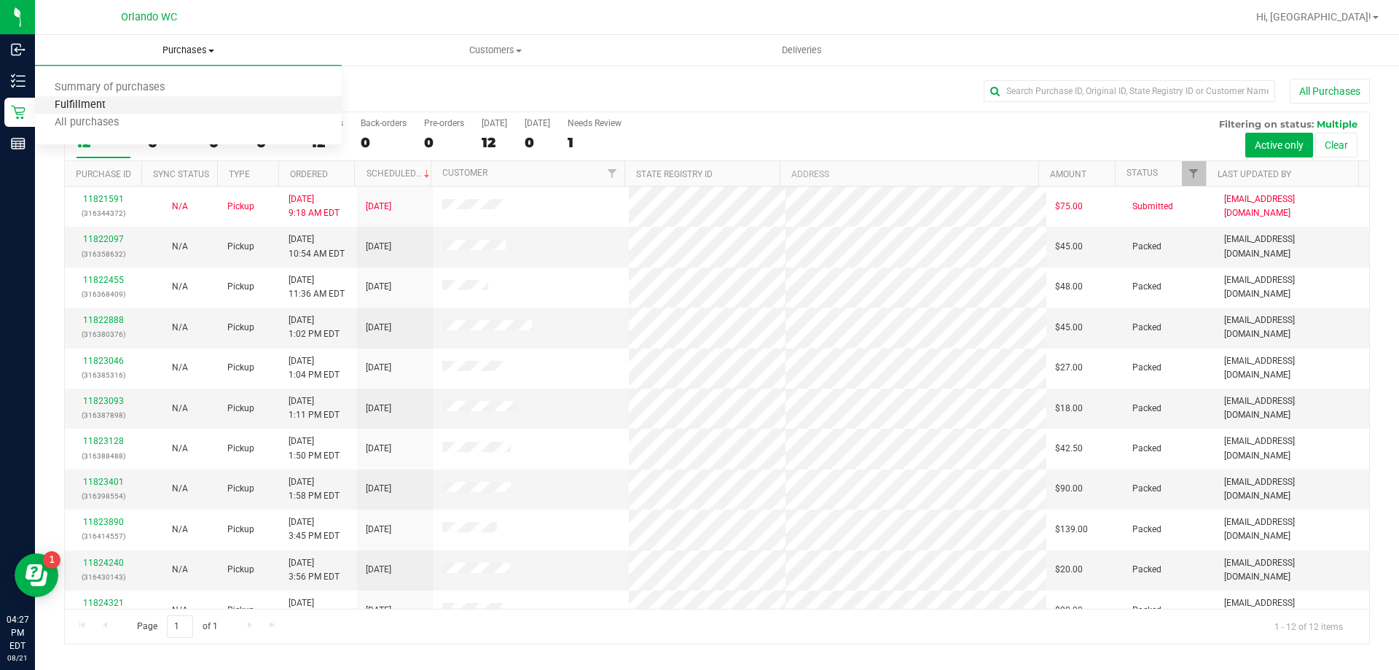
click at [101, 109] on span "Fulfillment" at bounding box center [80, 105] width 90 height 12
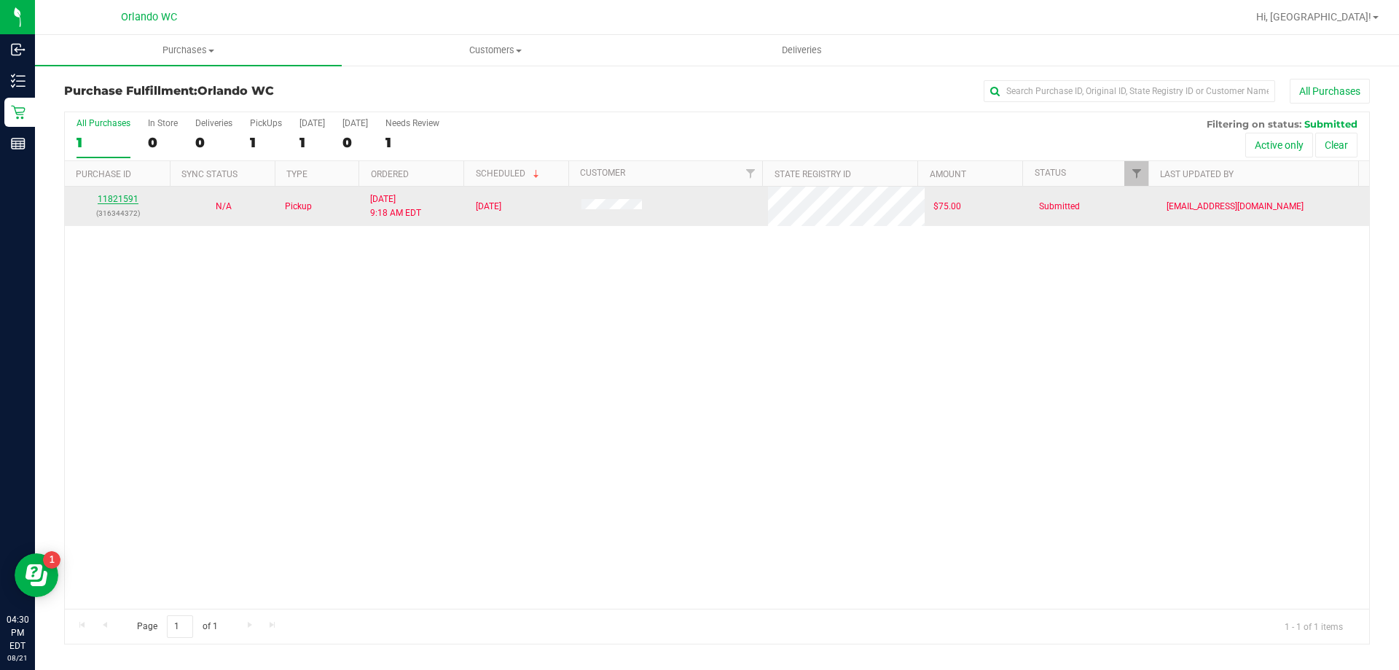
click at [119, 200] on link "11821591" at bounding box center [118, 199] width 41 height 10
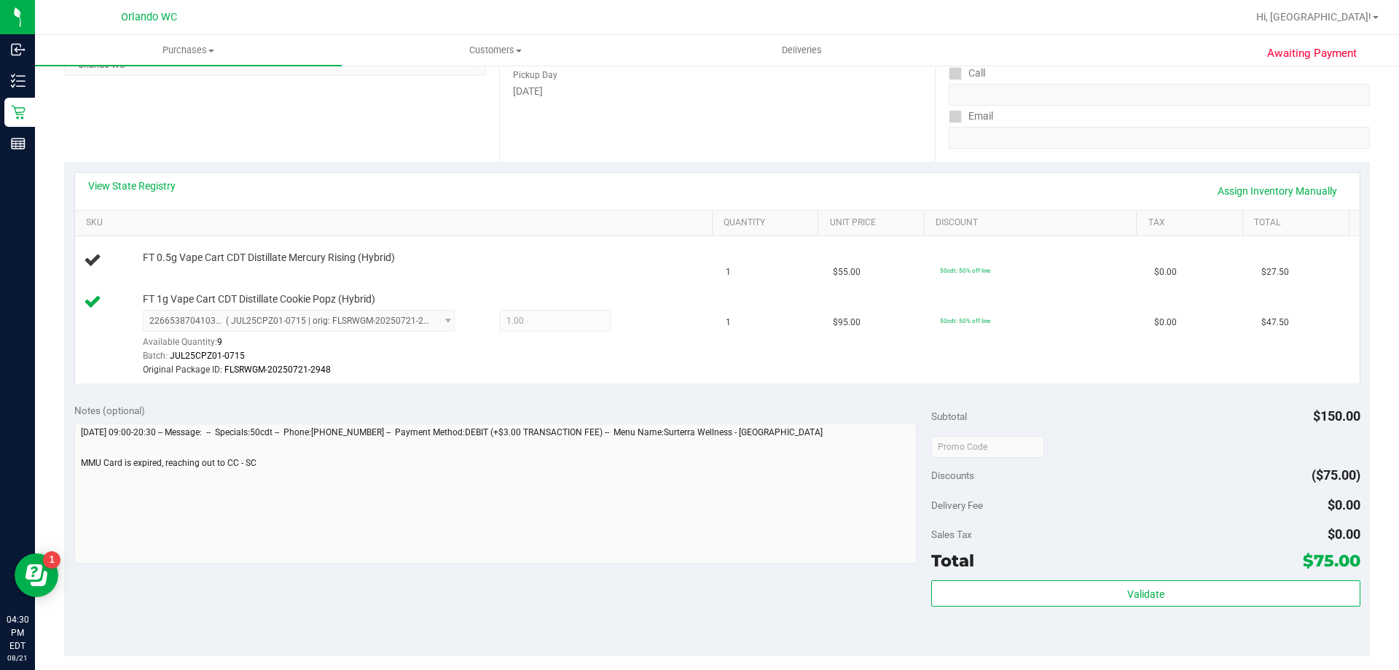
scroll to position [232, 0]
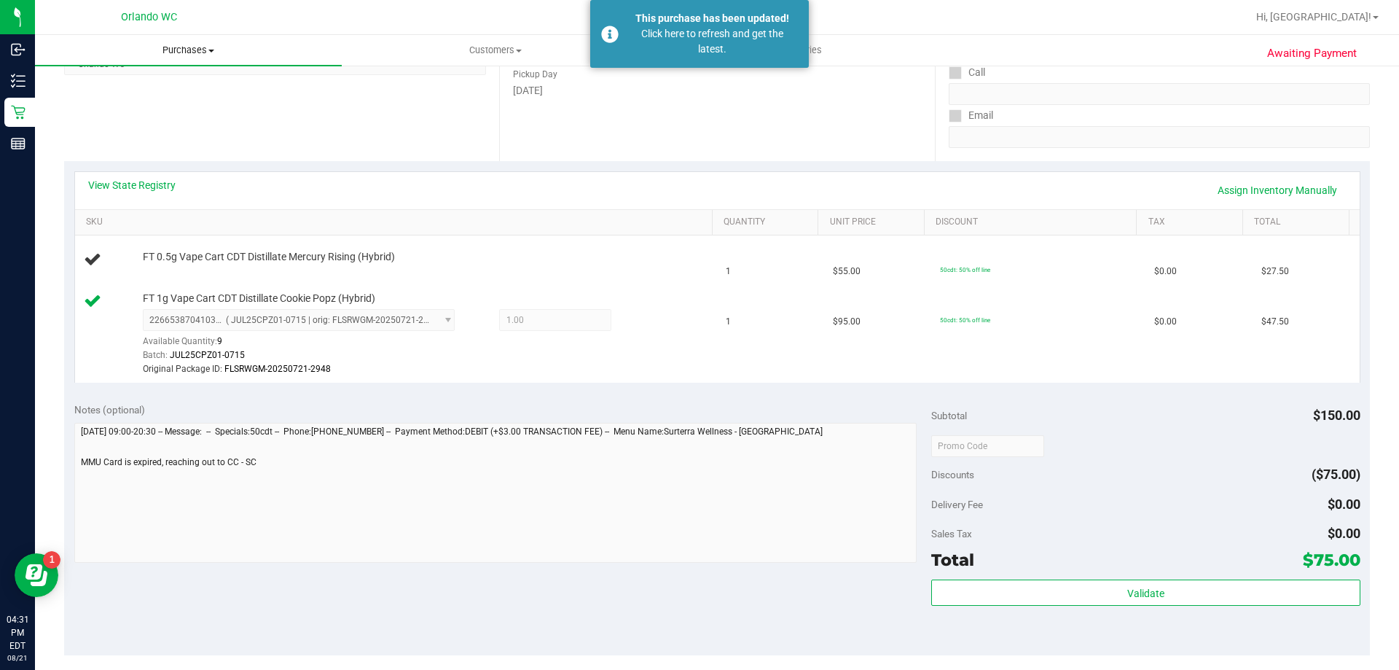
click at [181, 49] on span "Purchases" at bounding box center [188, 50] width 307 height 13
click at [82, 106] on span "Fulfillment" at bounding box center [80, 105] width 90 height 12
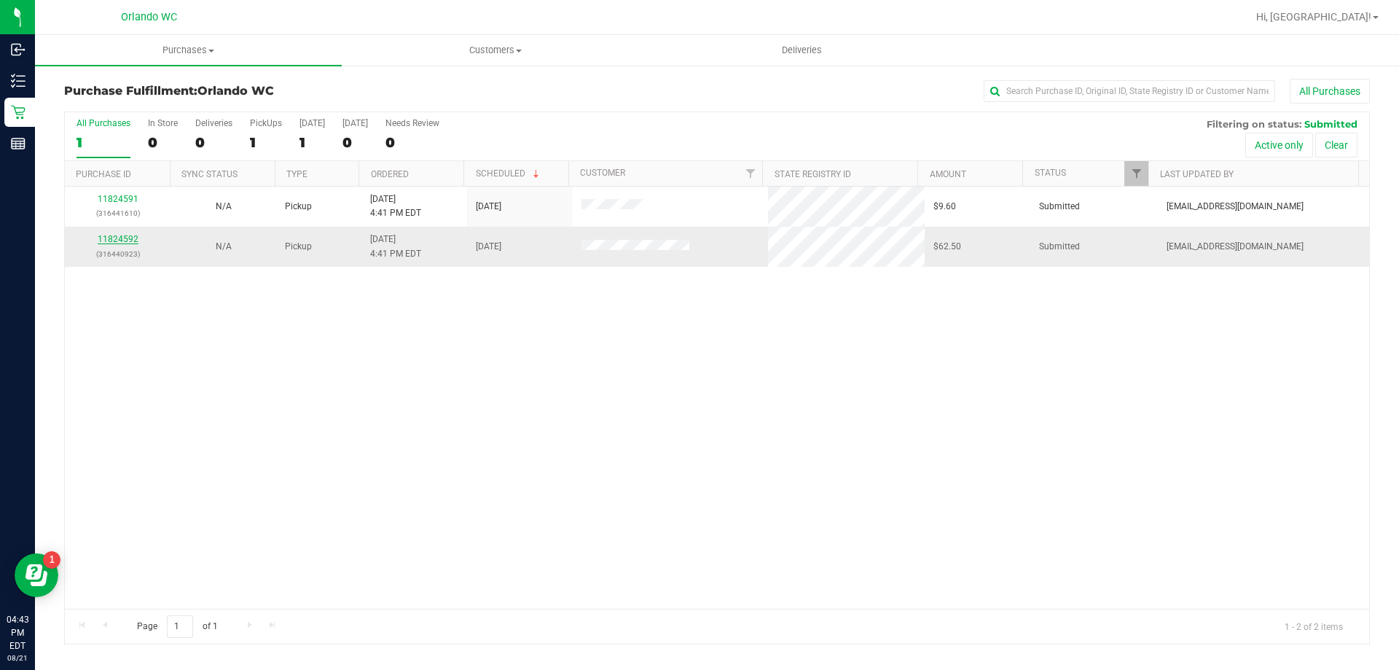
click at [133, 241] on link "11824592" at bounding box center [118, 239] width 41 height 10
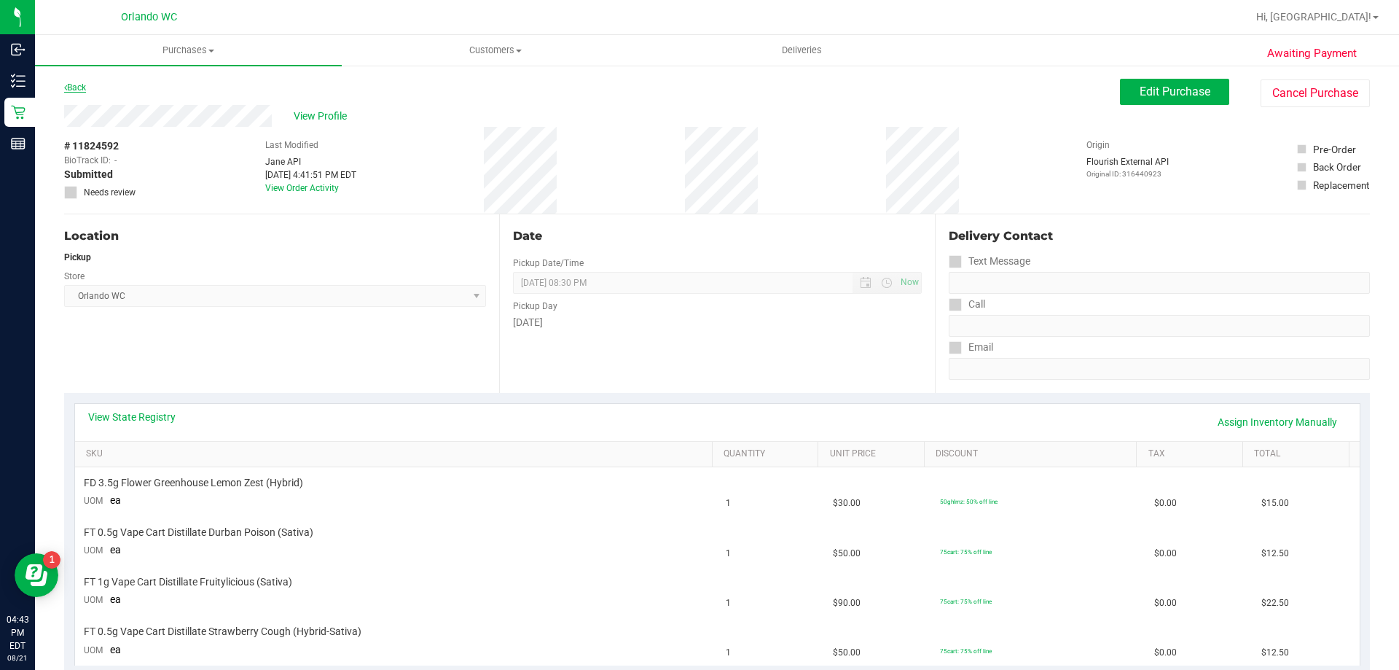
click at [74, 90] on link "Back" at bounding box center [75, 87] width 22 height 10
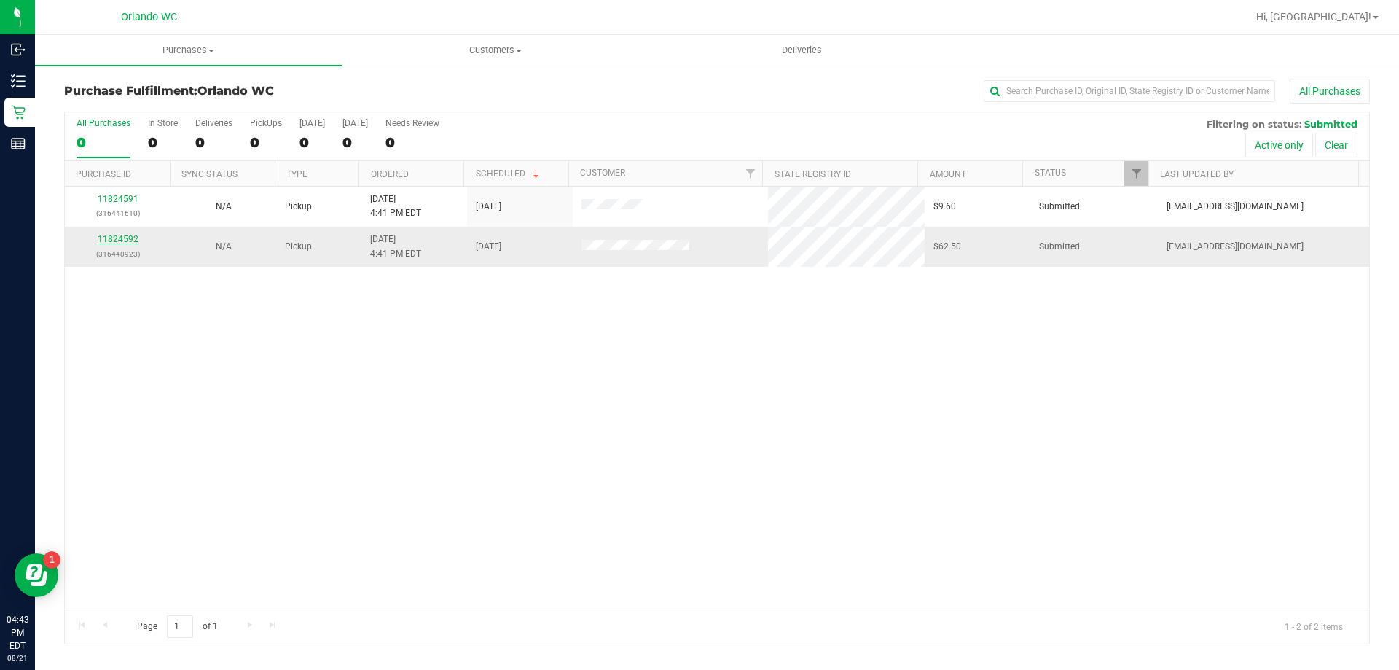
click at [104, 239] on link "11824592" at bounding box center [118, 239] width 41 height 10
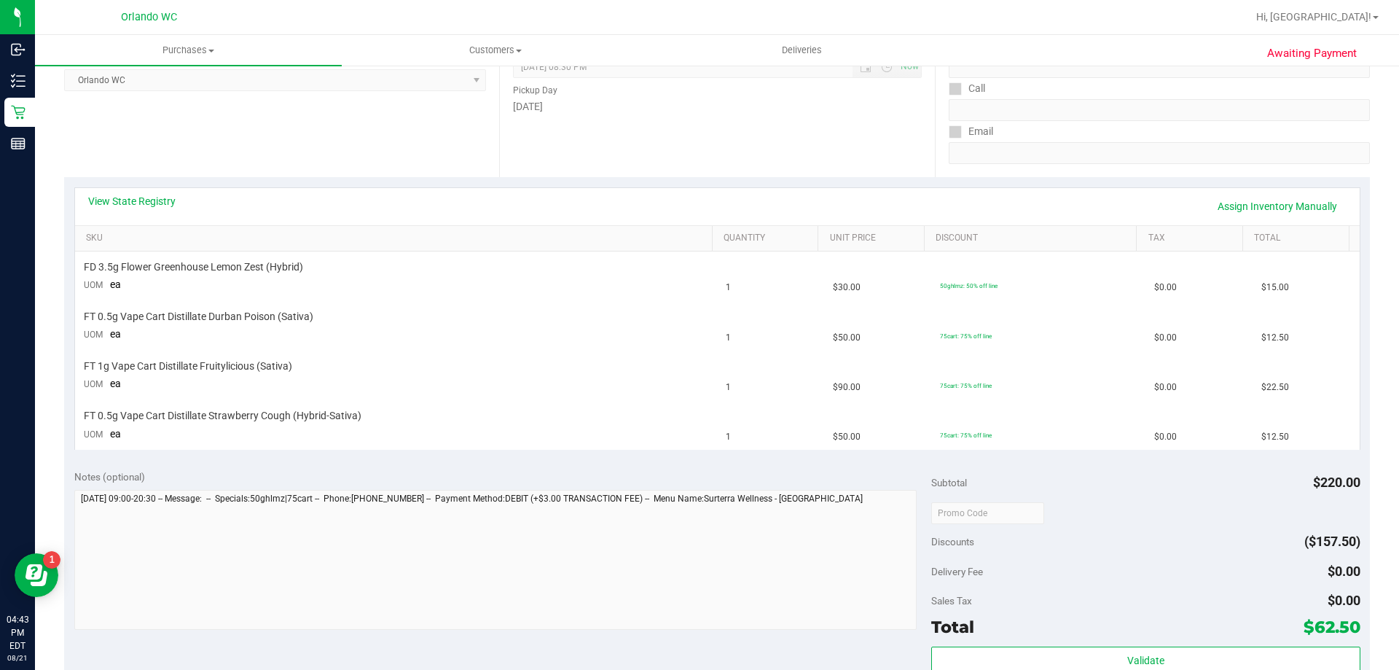
scroll to position [217, 0]
click at [117, 197] on link "View State Registry" at bounding box center [131, 199] width 87 height 15
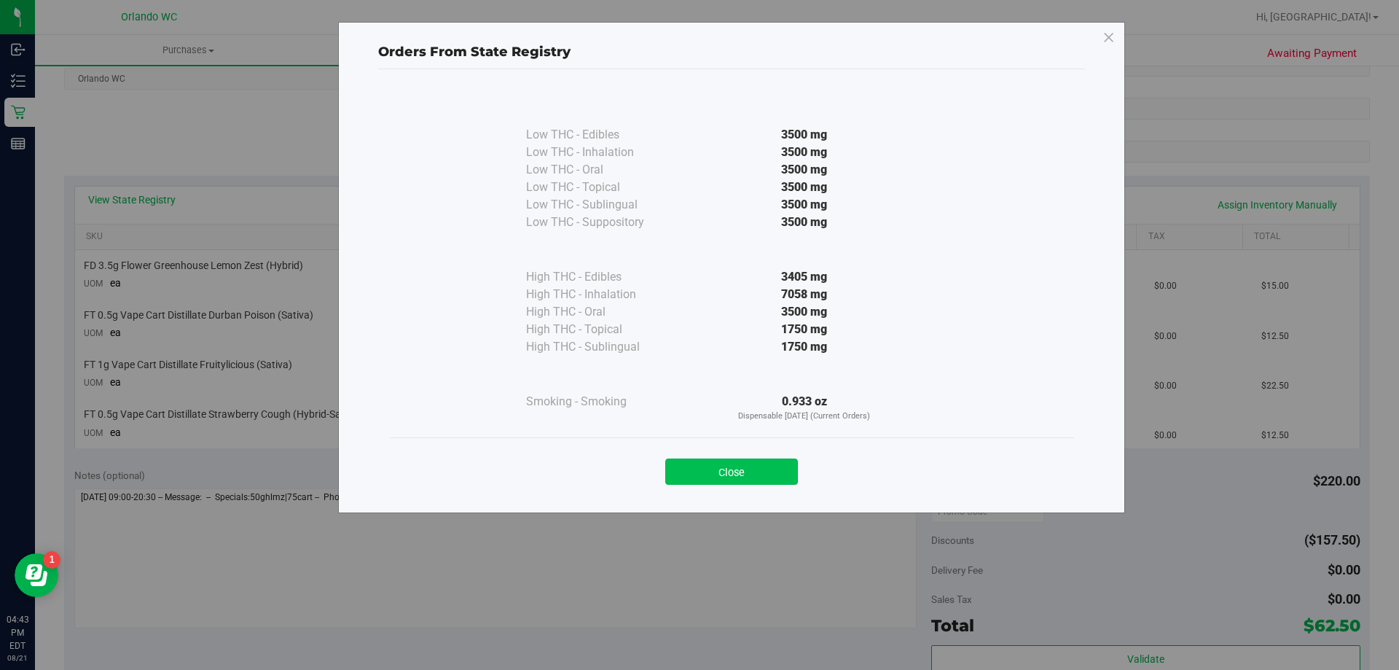
click at [699, 478] on button "Close" at bounding box center [731, 471] width 133 height 26
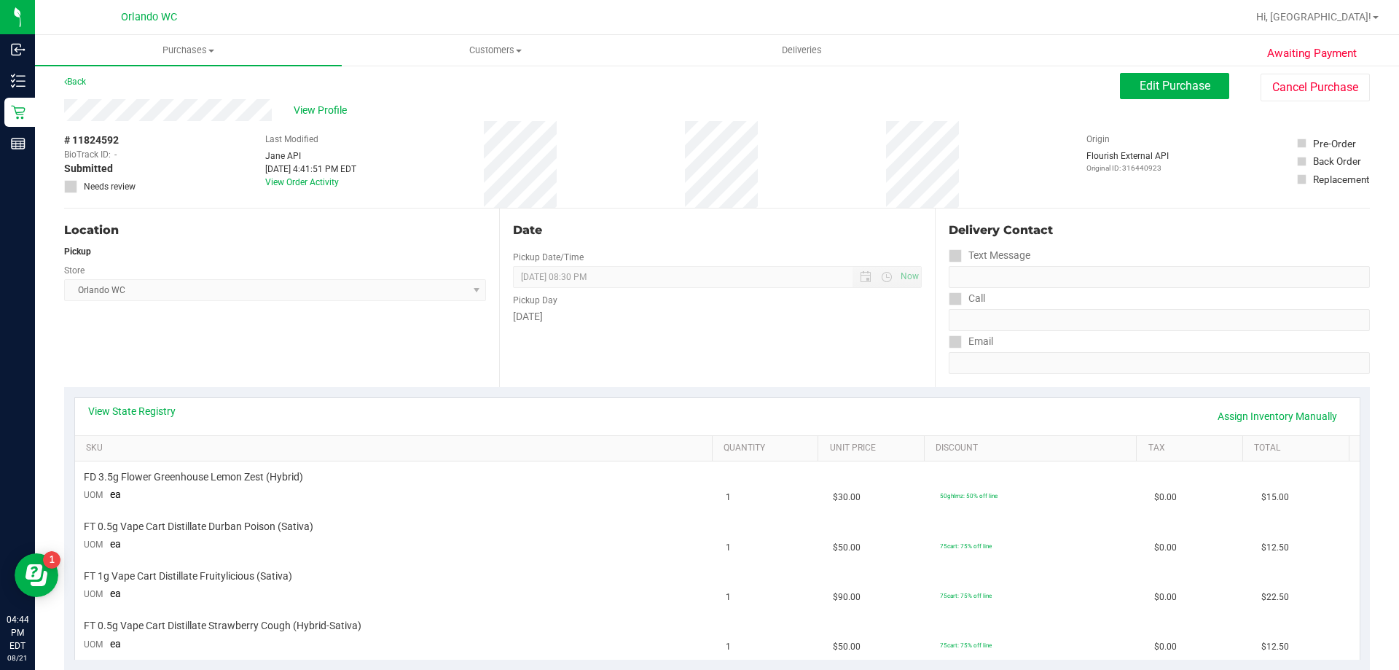
scroll to position [0, 0]
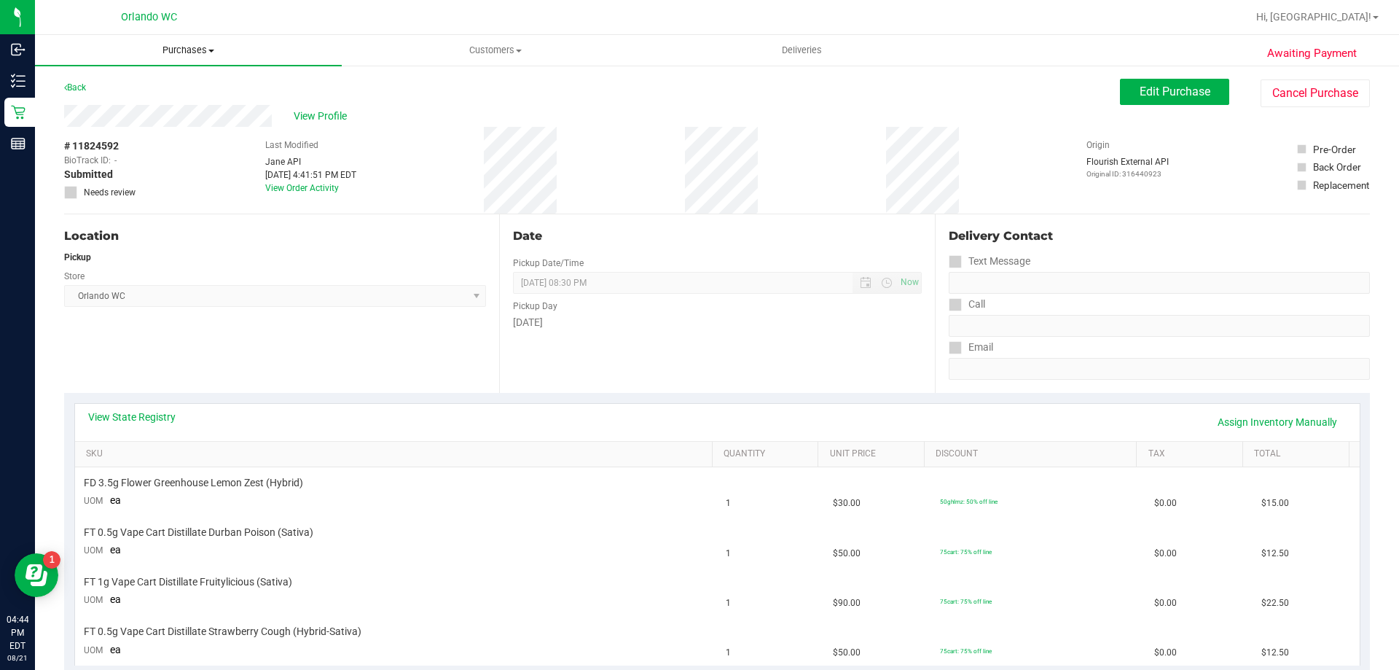
click at [195, 50] on span "Purchases" at bounding box center [188, 50] width 307 height 13
click at [119, 103] on span "Fulfillment" at bounding box center [80, 105] width 90 height 12
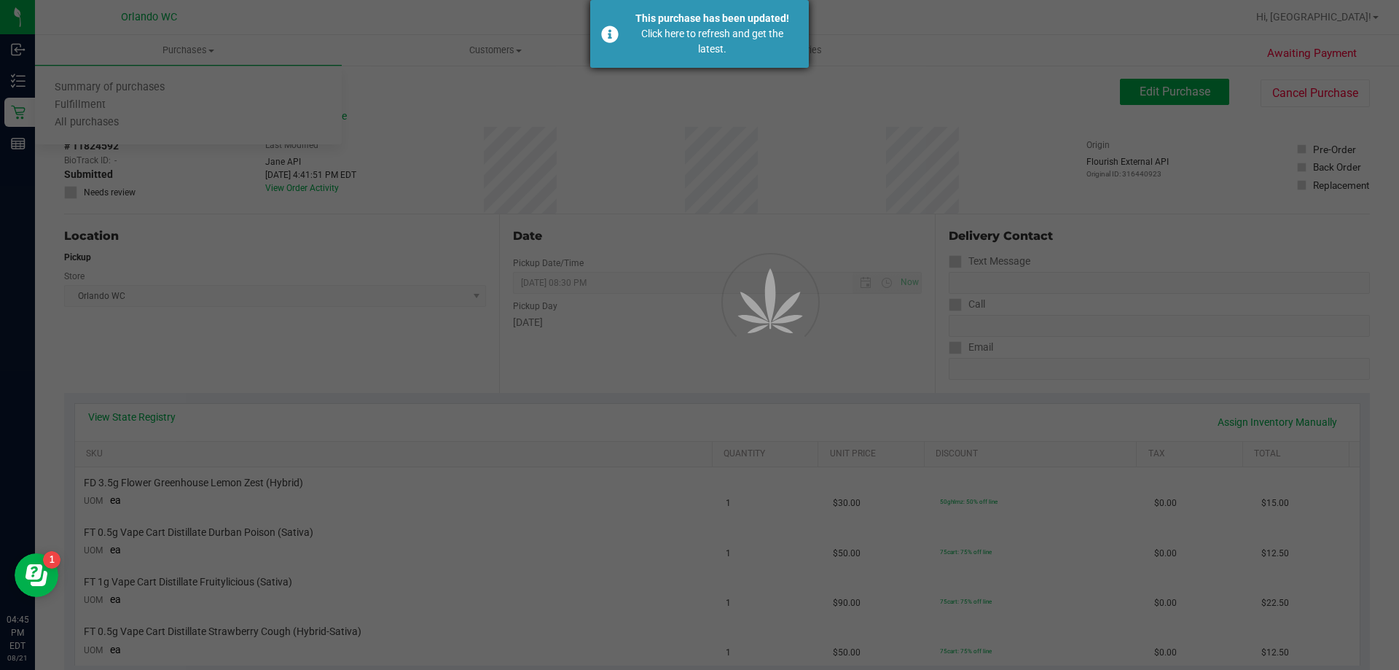
click at [713, 52] on div "Click here to refresh and get the latest." at bounding box center [712, 41] width 171 height 31
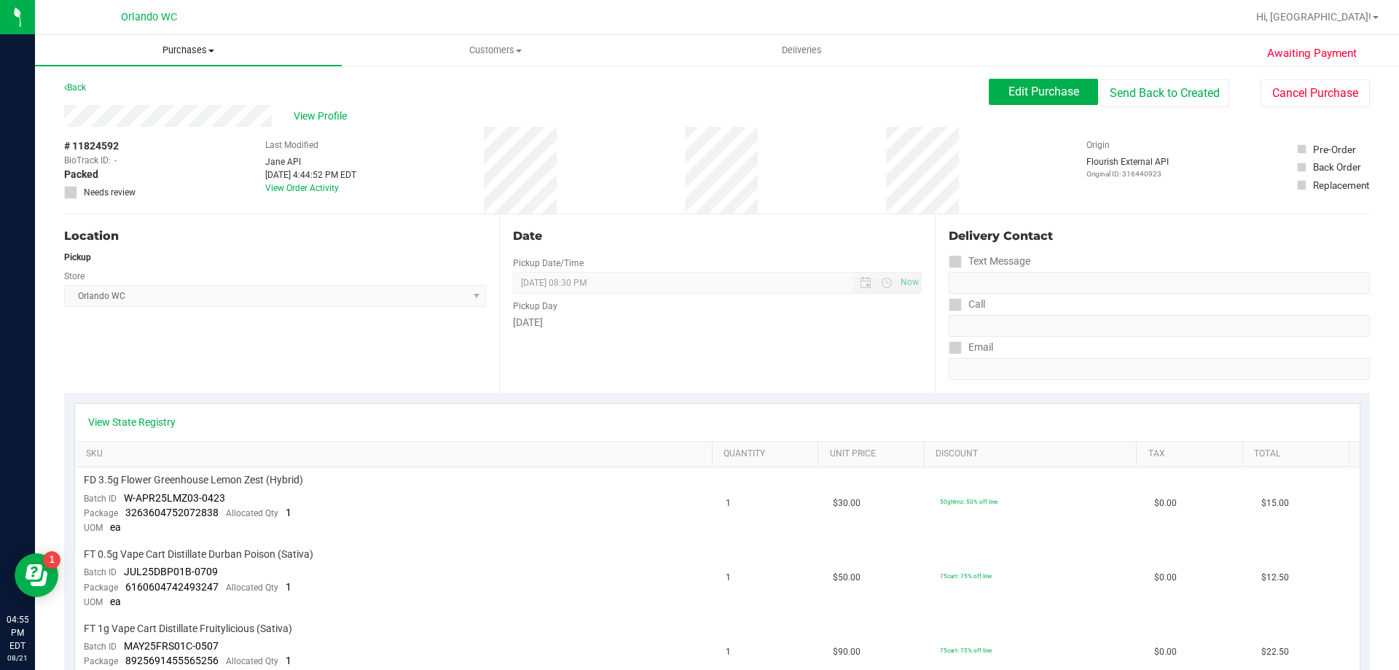
click at [200, 45] on span "Purchases" at bounding box center [188, 50] width 307 height 13
click at [101, 106] on span "Fulfillment" at bounding box center [80, 105] width 90 height 12
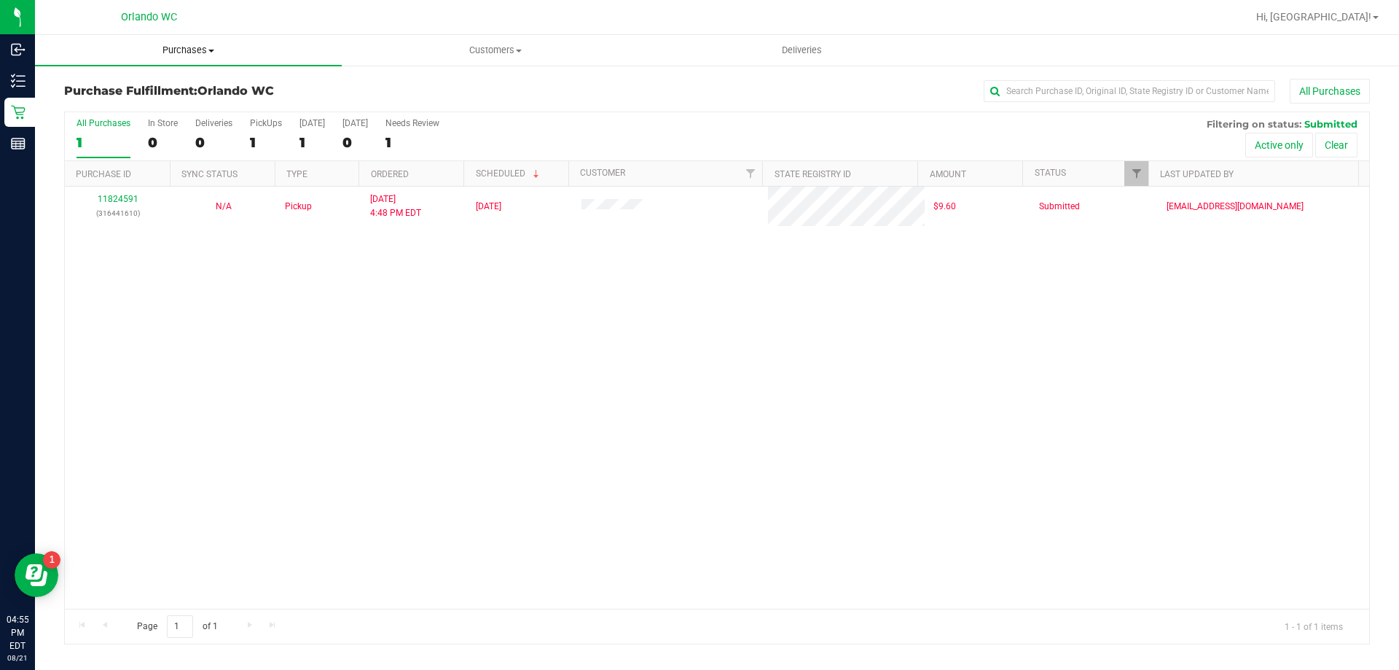
click at [199, 50] on span "Purchases" at bounding box center [188, 50] width 307 height 13
click at [142, 120] on li "All purchases" at bounding box center [188, 122] width 307 height 17
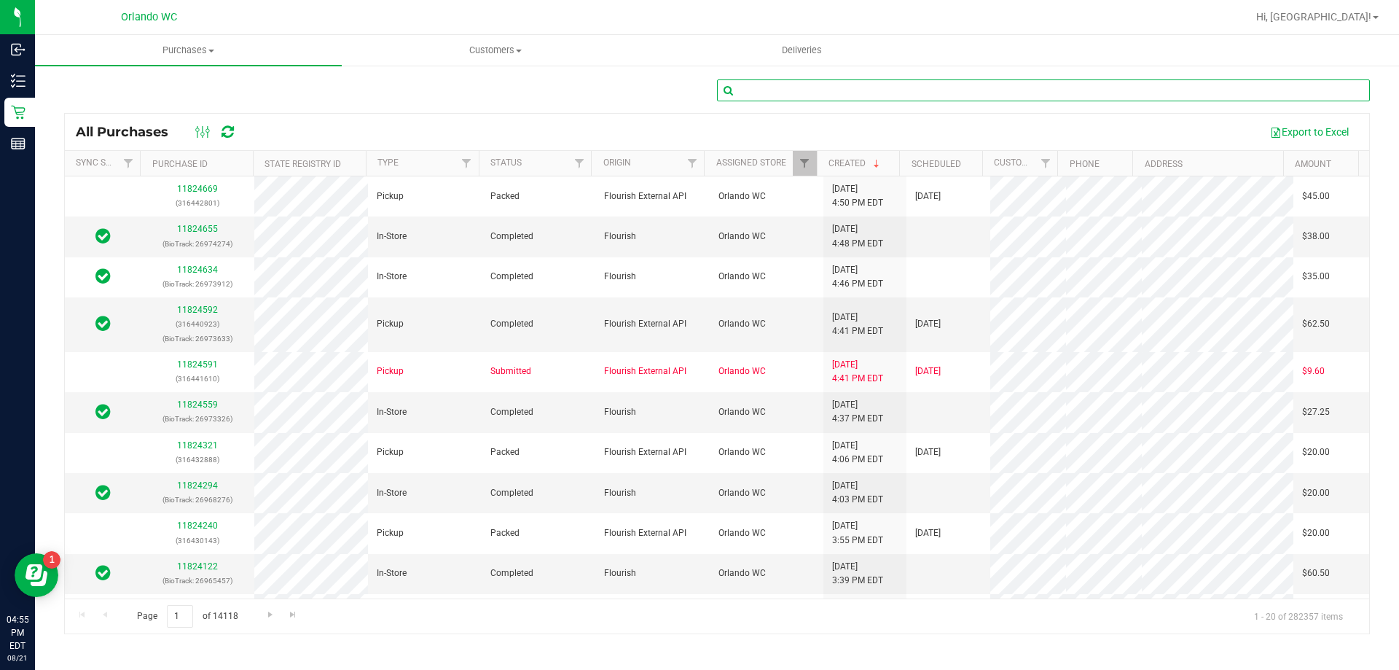
click at [981, 95] on input "text" at bounding box center [1043, 90] width 653 height 22
type input "11800355"
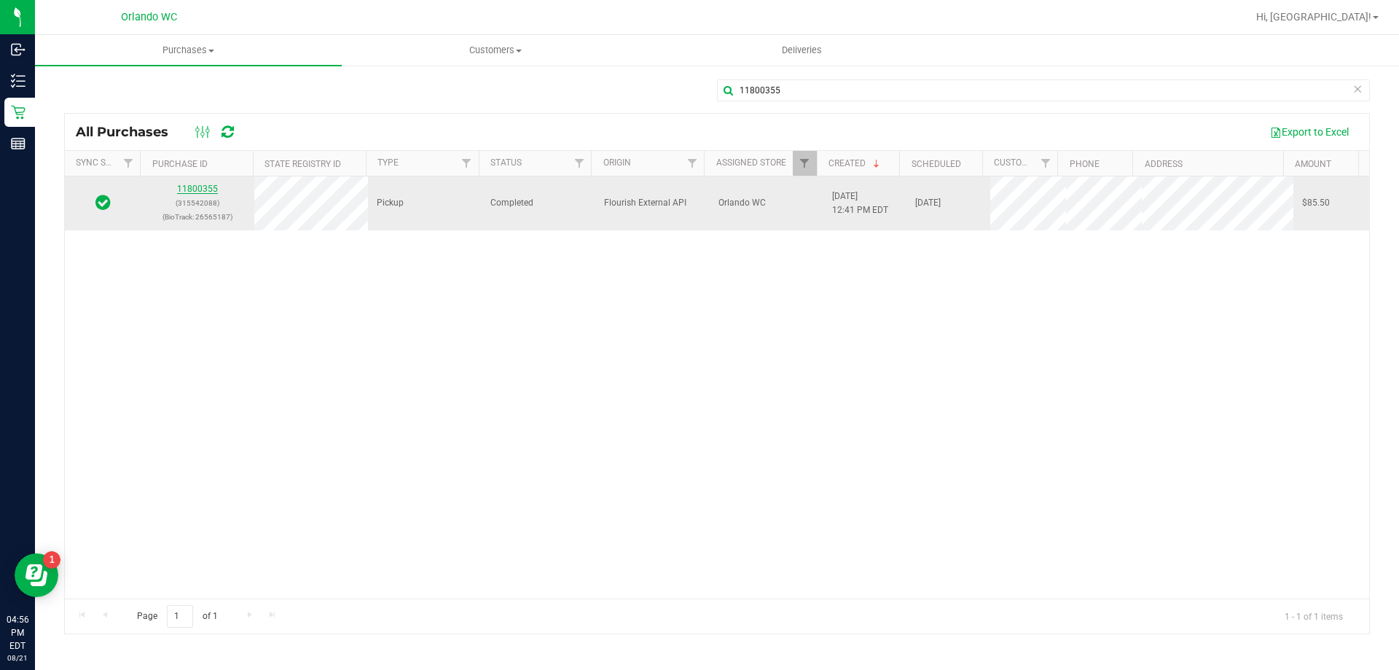
click at [177, 187] on link "11800355" at bounding box center [197, 189] width 41 height 10
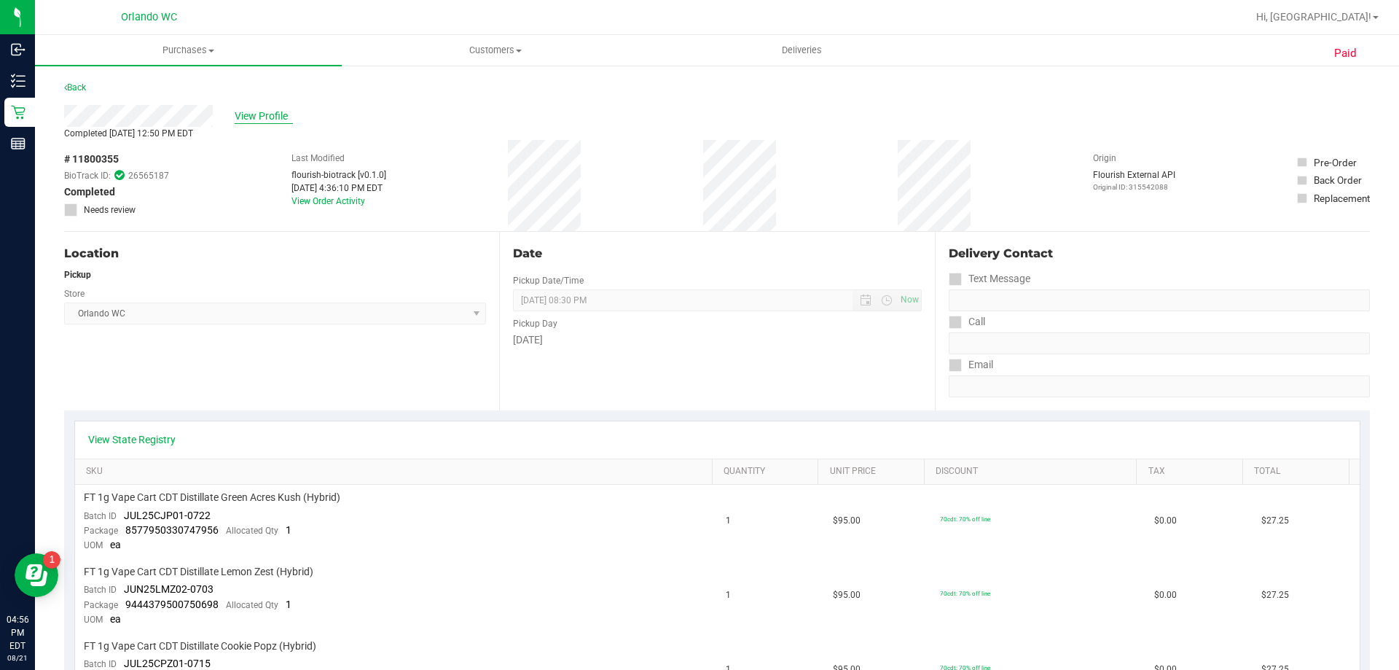
click at [270, 111] on span "View Profile" at bounding box center [264, 116] width 58 height 15
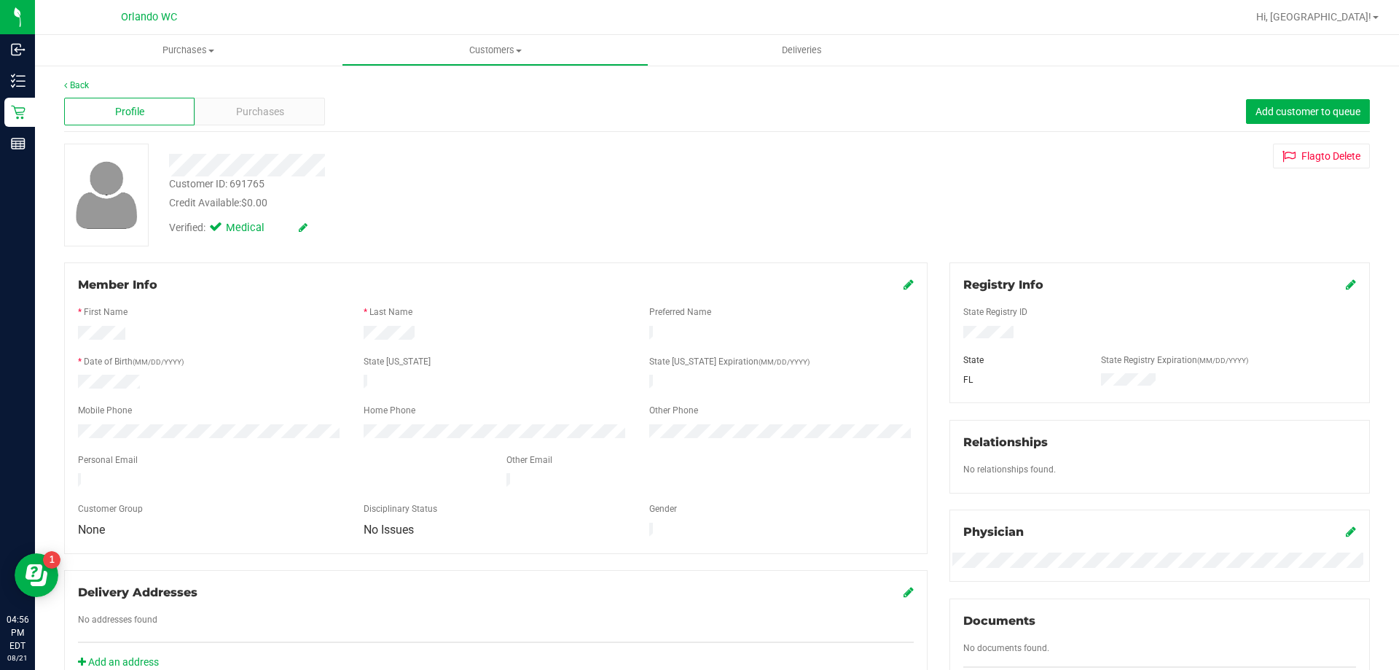
click at [244, 185] on div "Customer ID: 691765" at bounding box center [216, 183] width 95 height 15
copy div "691765"
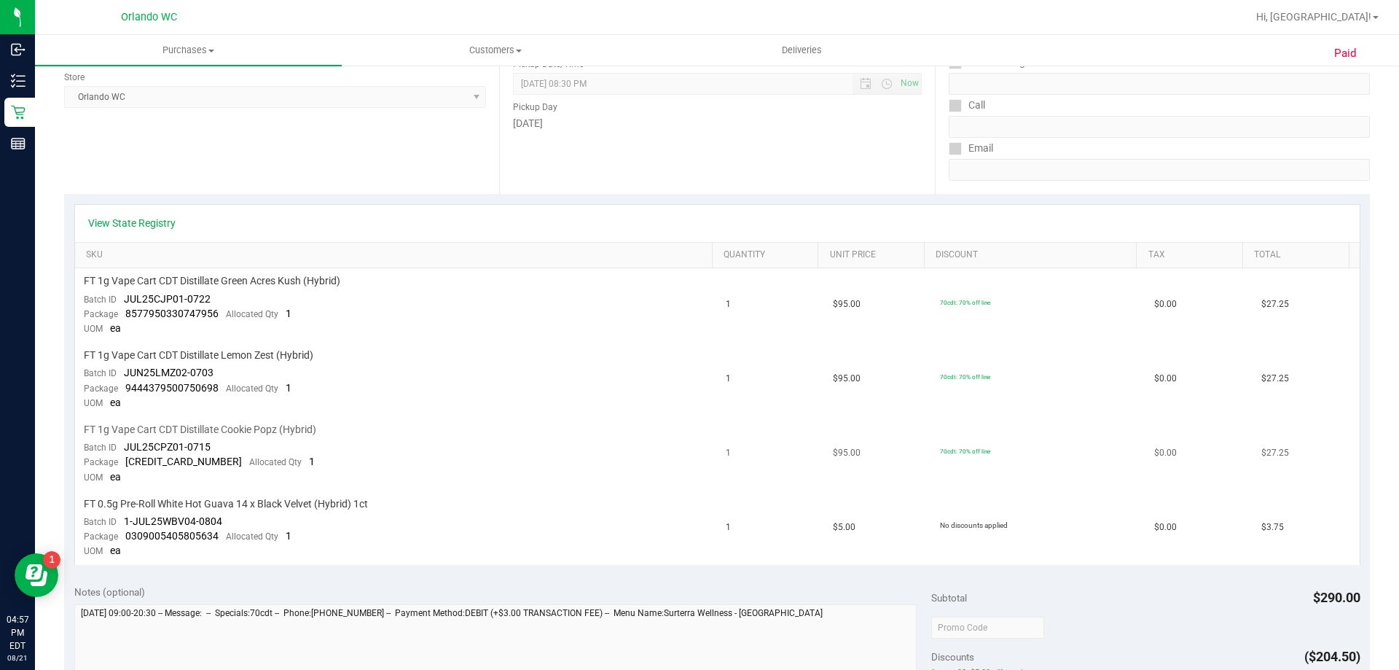
scroll to position [219, 0]
drag, startPoint x: 124, startPoint y: 297, endPoint x: 223, endPoint y: 293, distance: 99.2
click at [223, 293] on td "FT 1g Vape Cart CDT Distillate Green Acres Kush (Hybrid) Batch ID JUL25CJP01-07…" at bounding box center [396, 303] width 643 height 74
copy span "JUL25CJP01-0722"
